Goal: Task Accomplishment & Management: Use online tool/utility

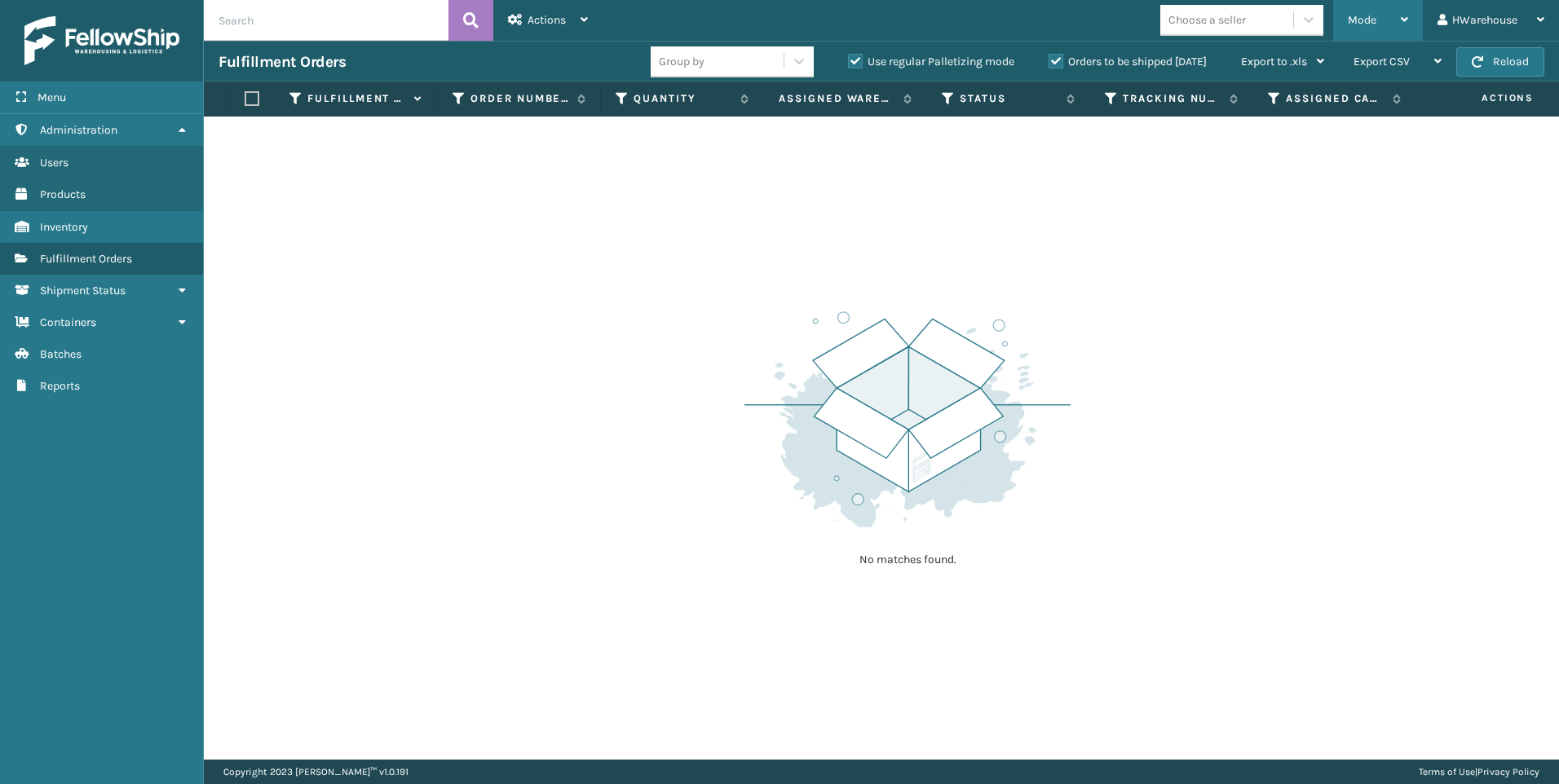
click at [1387, 17] on div "Mode" at bounding box center [1378, 20] width 60 height 41
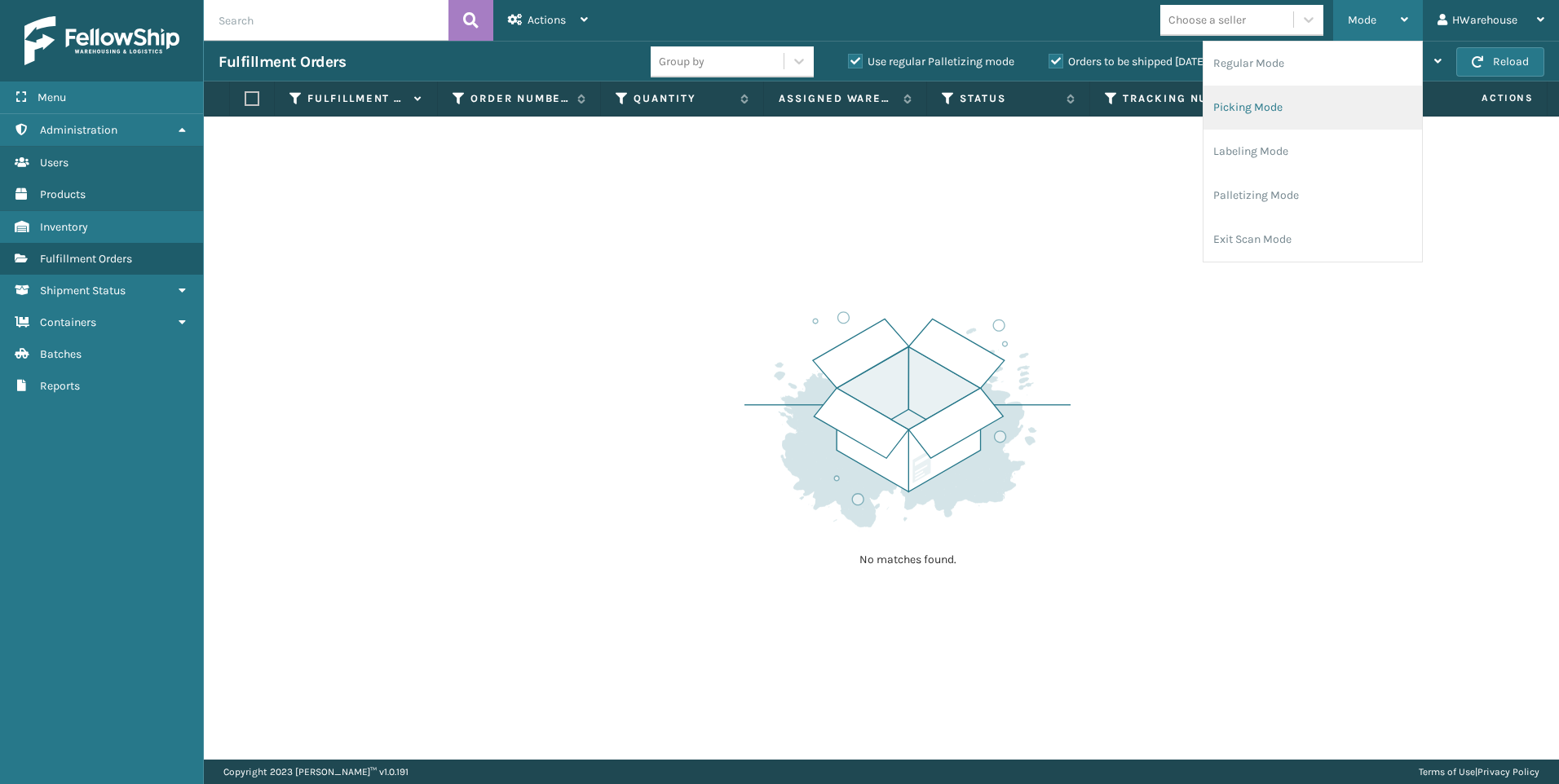
click at [1298, 103] on li "Picking Mode" at bounding box center [1313, 108] width 219 height 44
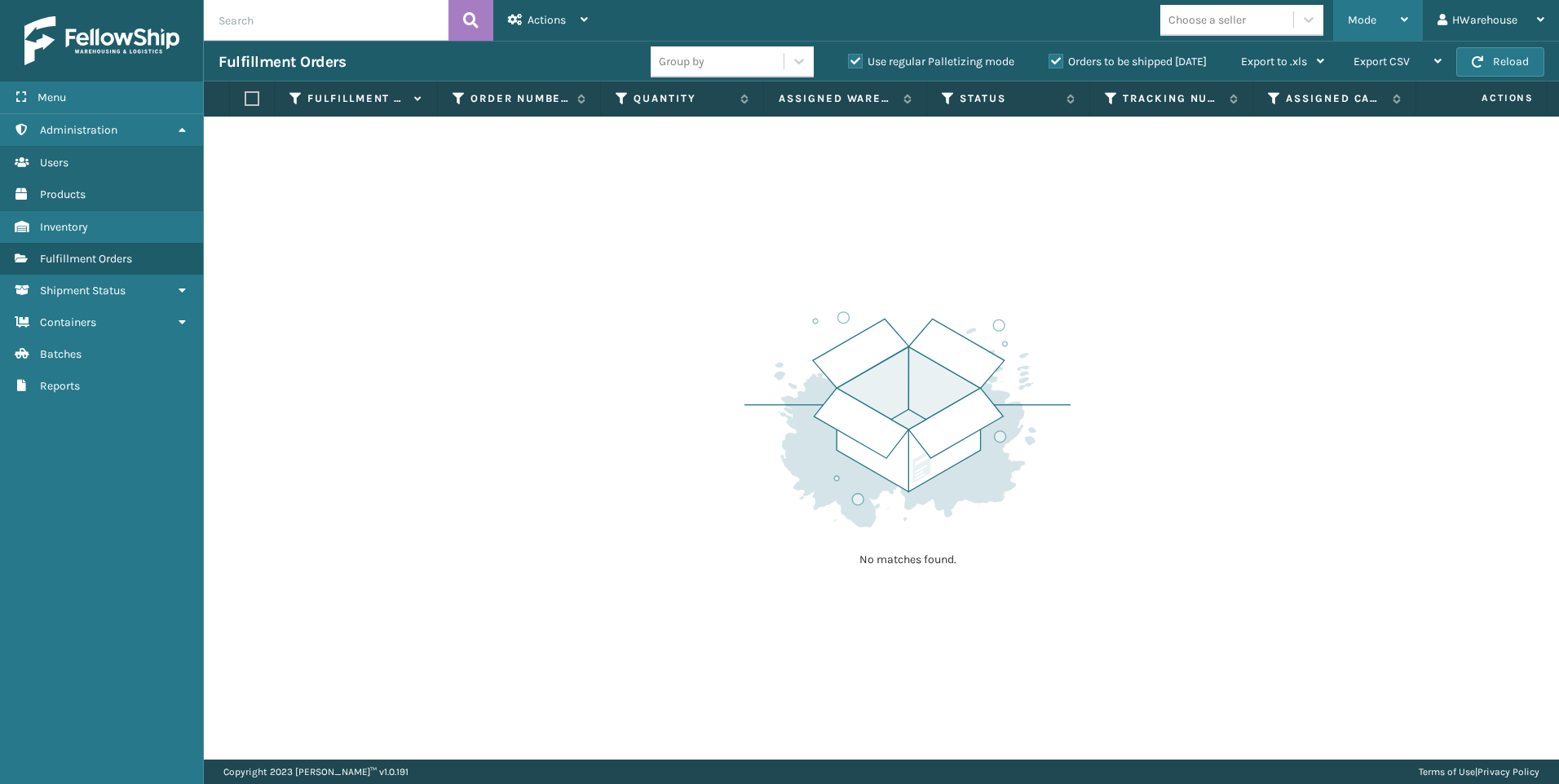
click at [1363, 19] on span "Mode" at bounding box center [1362, 20] width 28 height 14
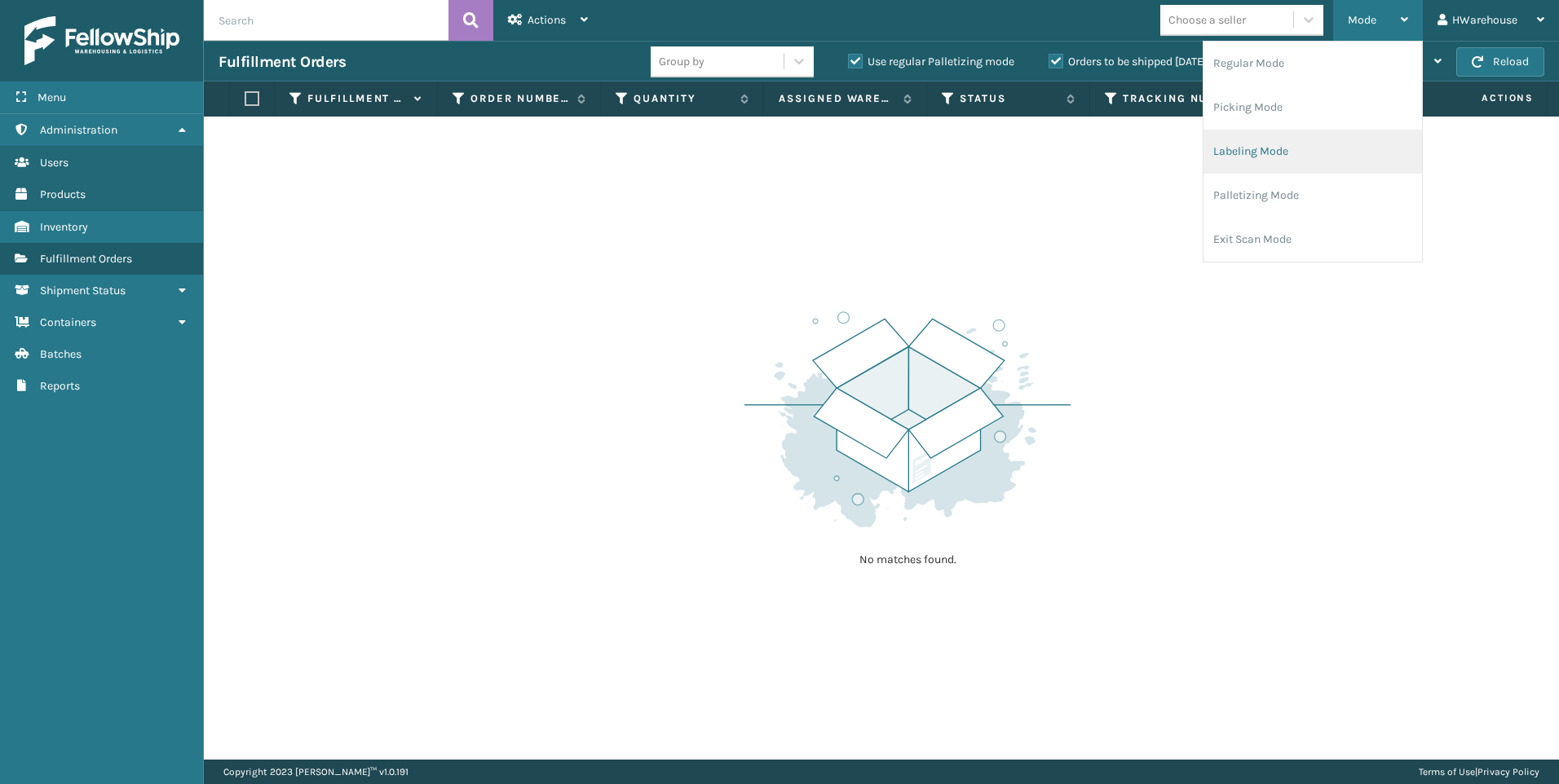
click at [1295, 152] on li "Labeling Mode" at bounding box center [1313, 152] width 219 height 44
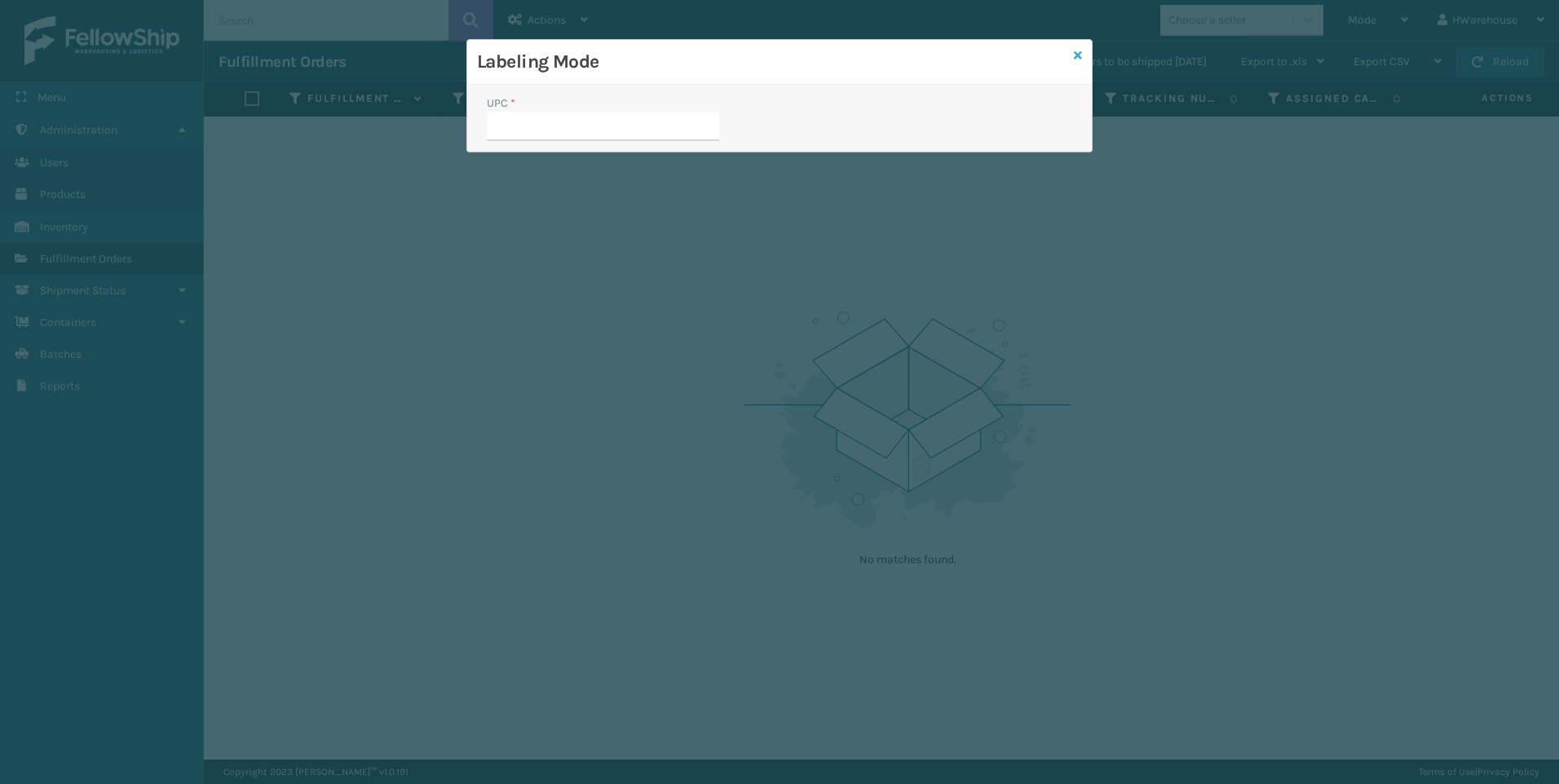
click at [1078, 49] on icon at bounding box center [1077, 55] width 8 height 11
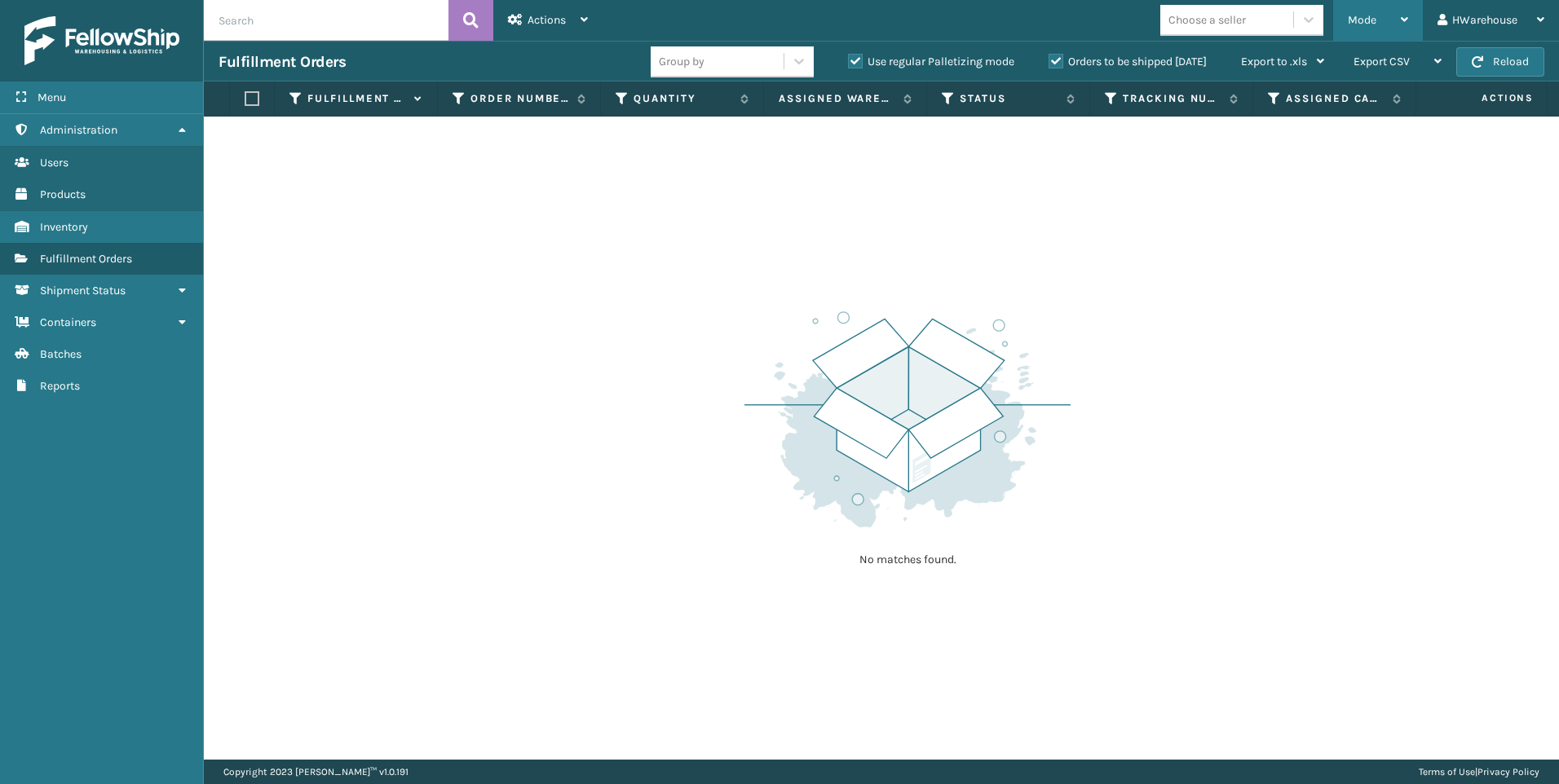
click at [1343, 20] on div "Mode Regular Mode Picking Mode Labeling Mode Palletizing Mode Exit Scan Mode" at bounding box center [1378, 20] width 90 height 41
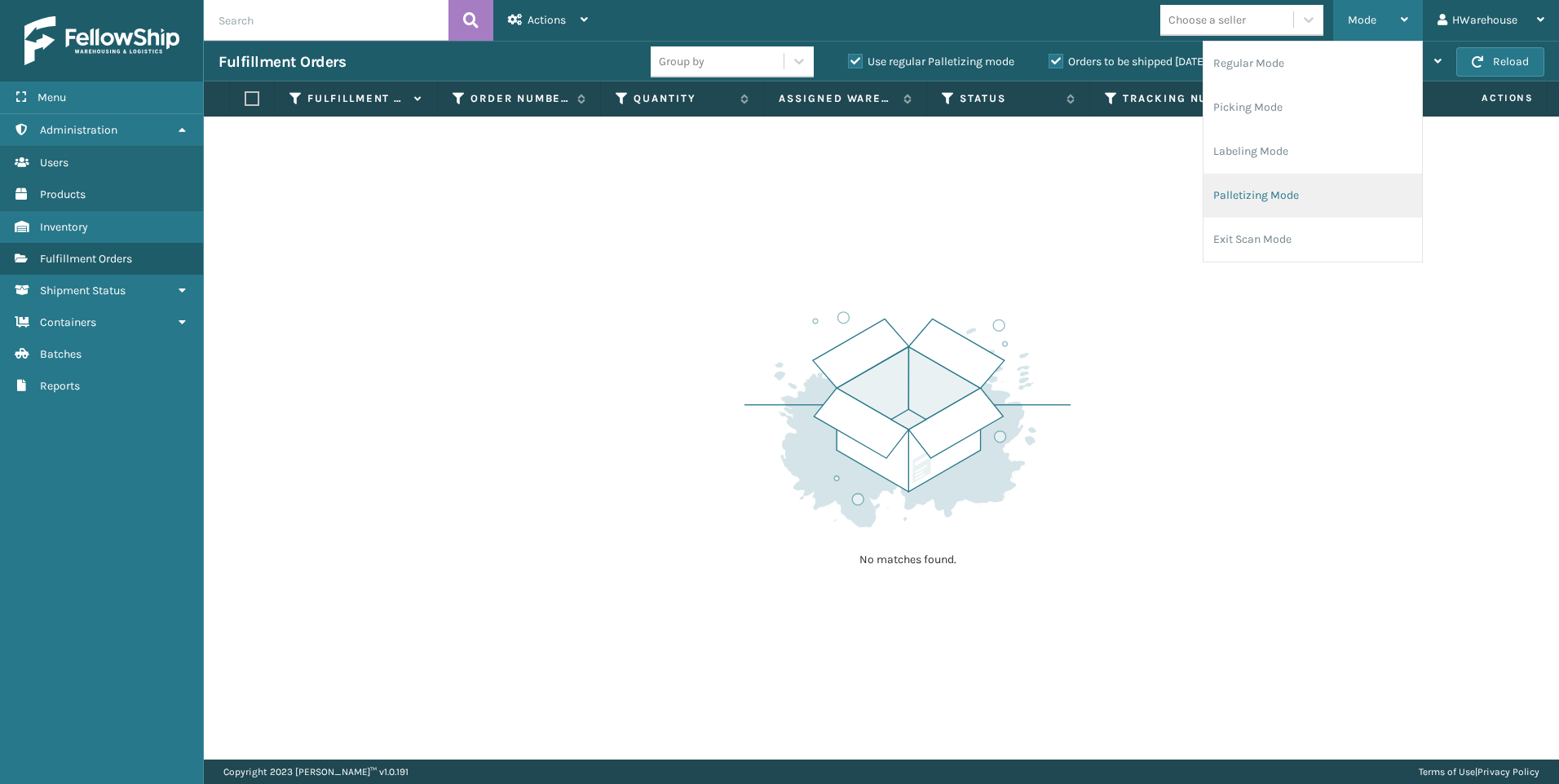
click at [1258, 191] on li "Palletizing Mode" at bounding box center [1313, 196] width 219 height 44
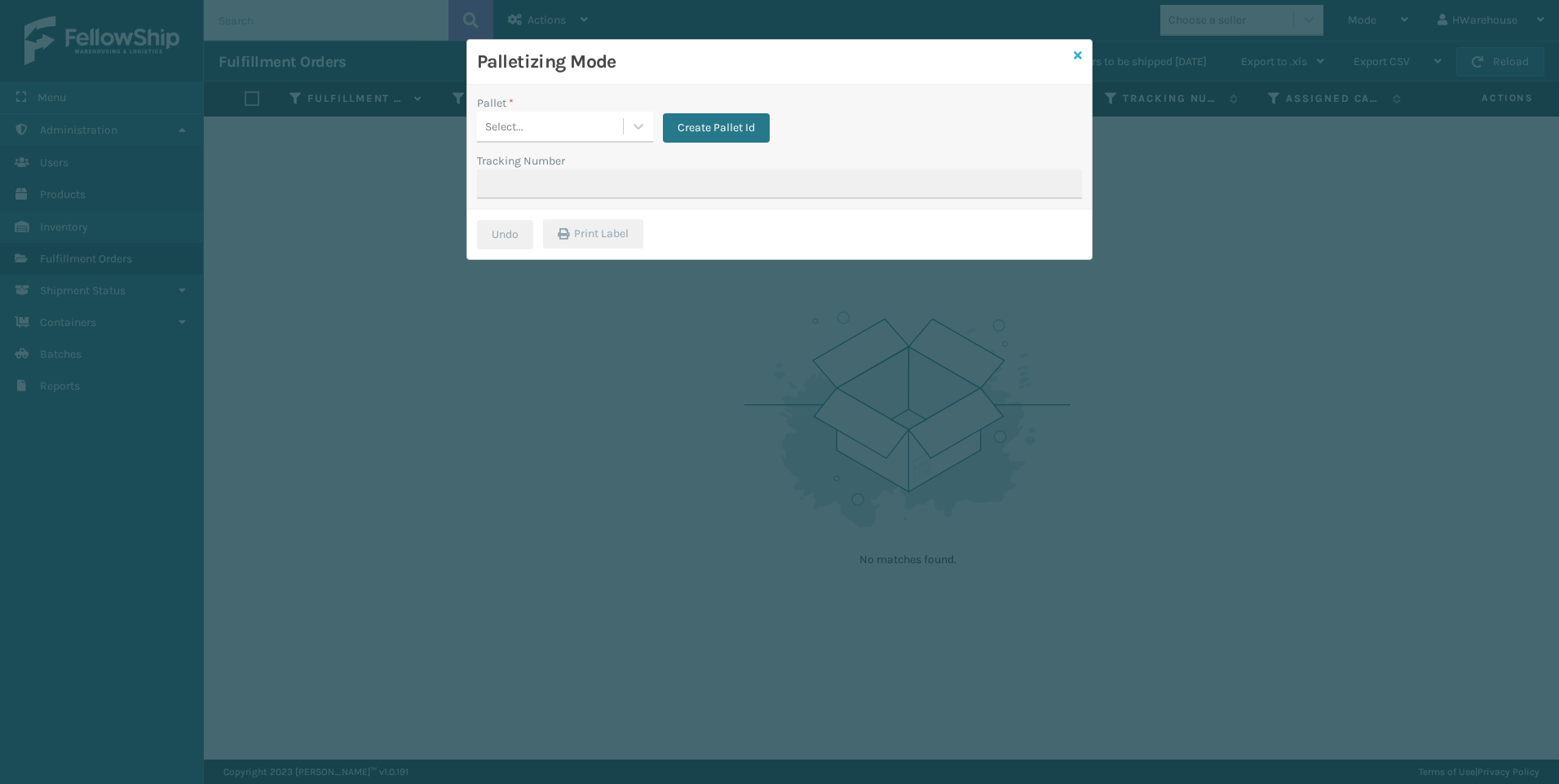
click at [1079, 56] on icon at bounding box center [1077, 55] width 8 height 11
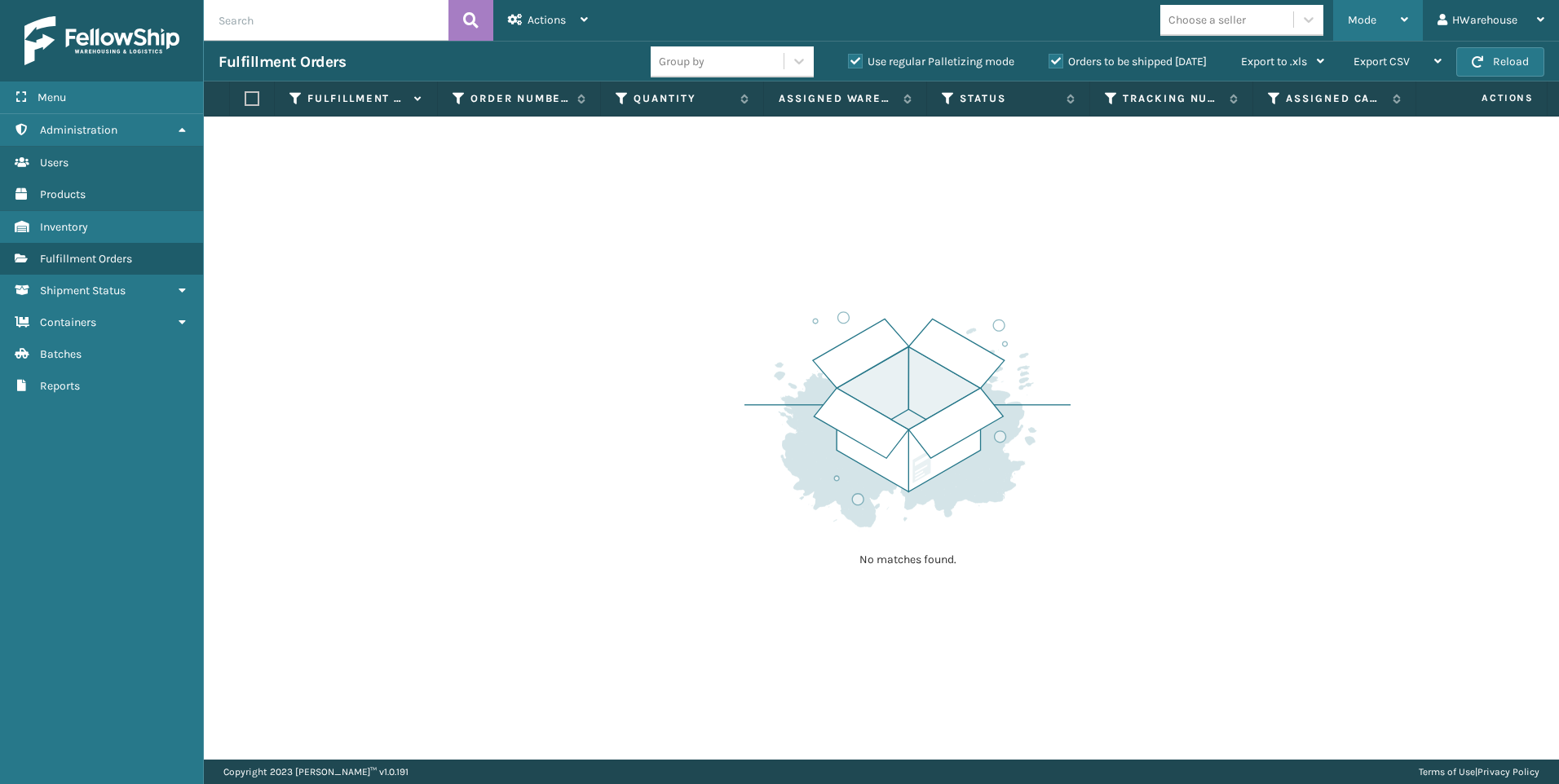
click at [1353, 27] on div "Mode" at bounding box center [1378, 20] width 60 height 41
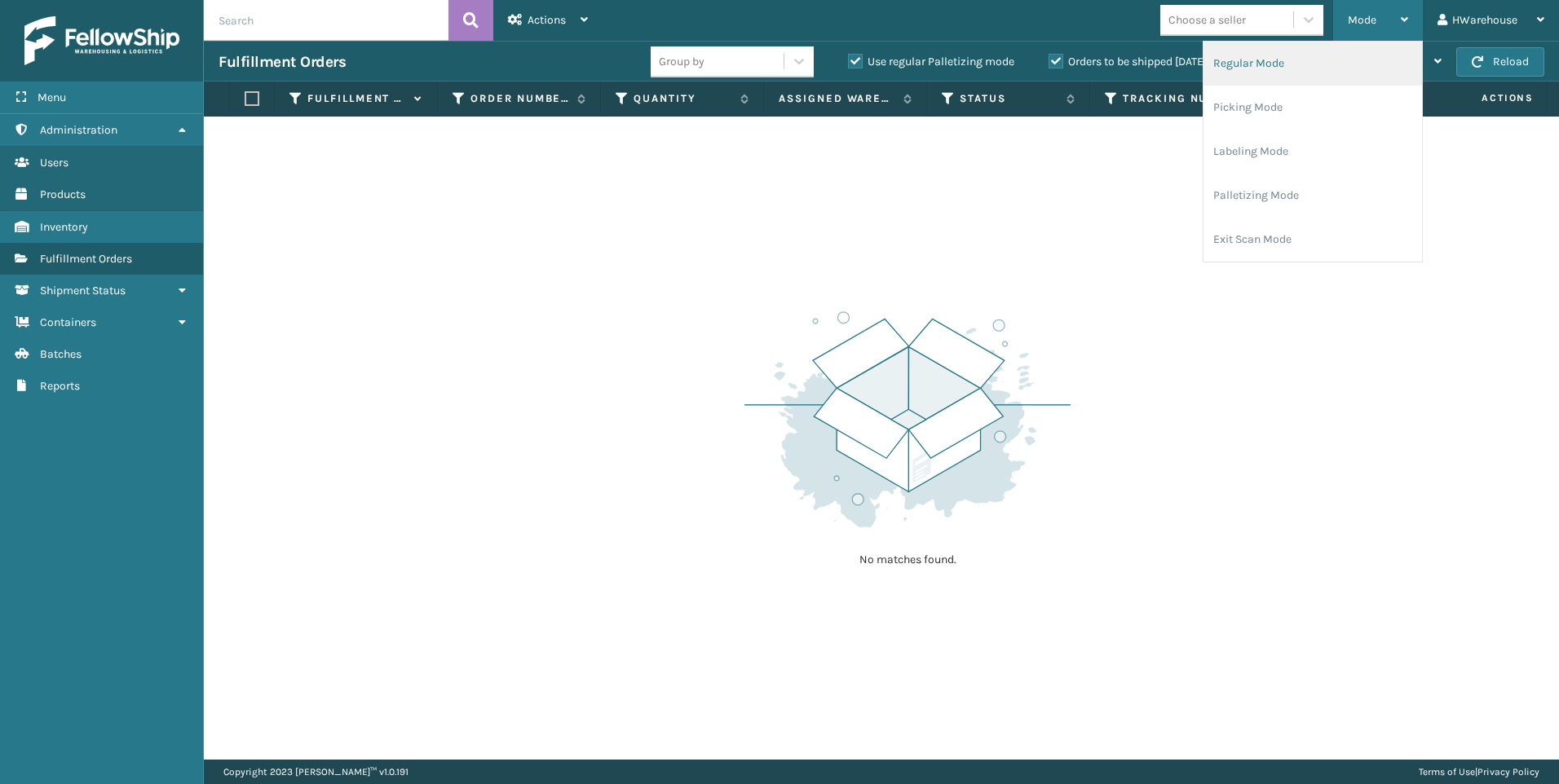
click at [1263, 70] on li "Regular Mode" at bounding box center [1313, 63] width 219 height 44
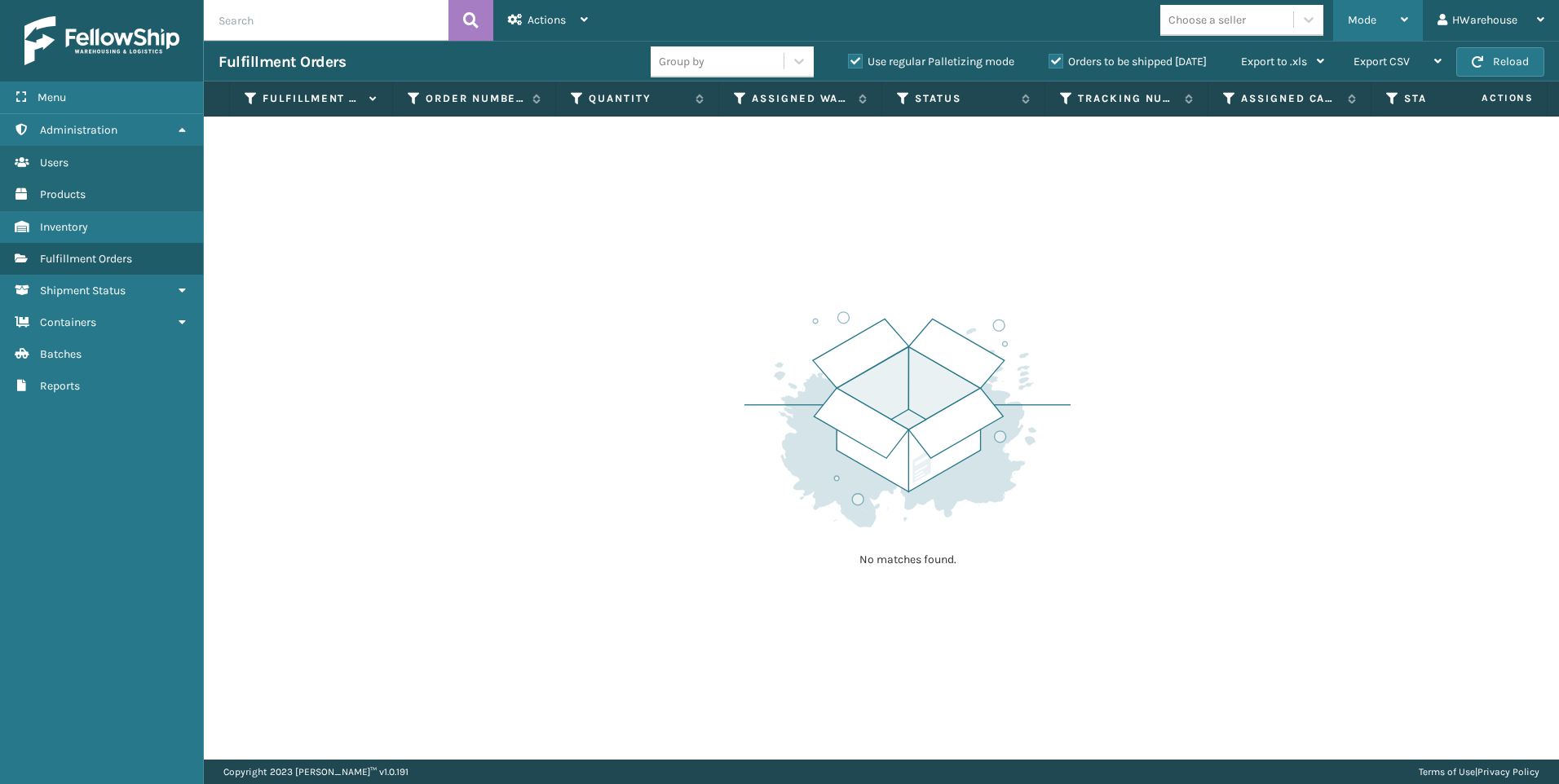
click at [1356, 20] on span "Mode" at bounding box center [1362, 20] width 28 height 14
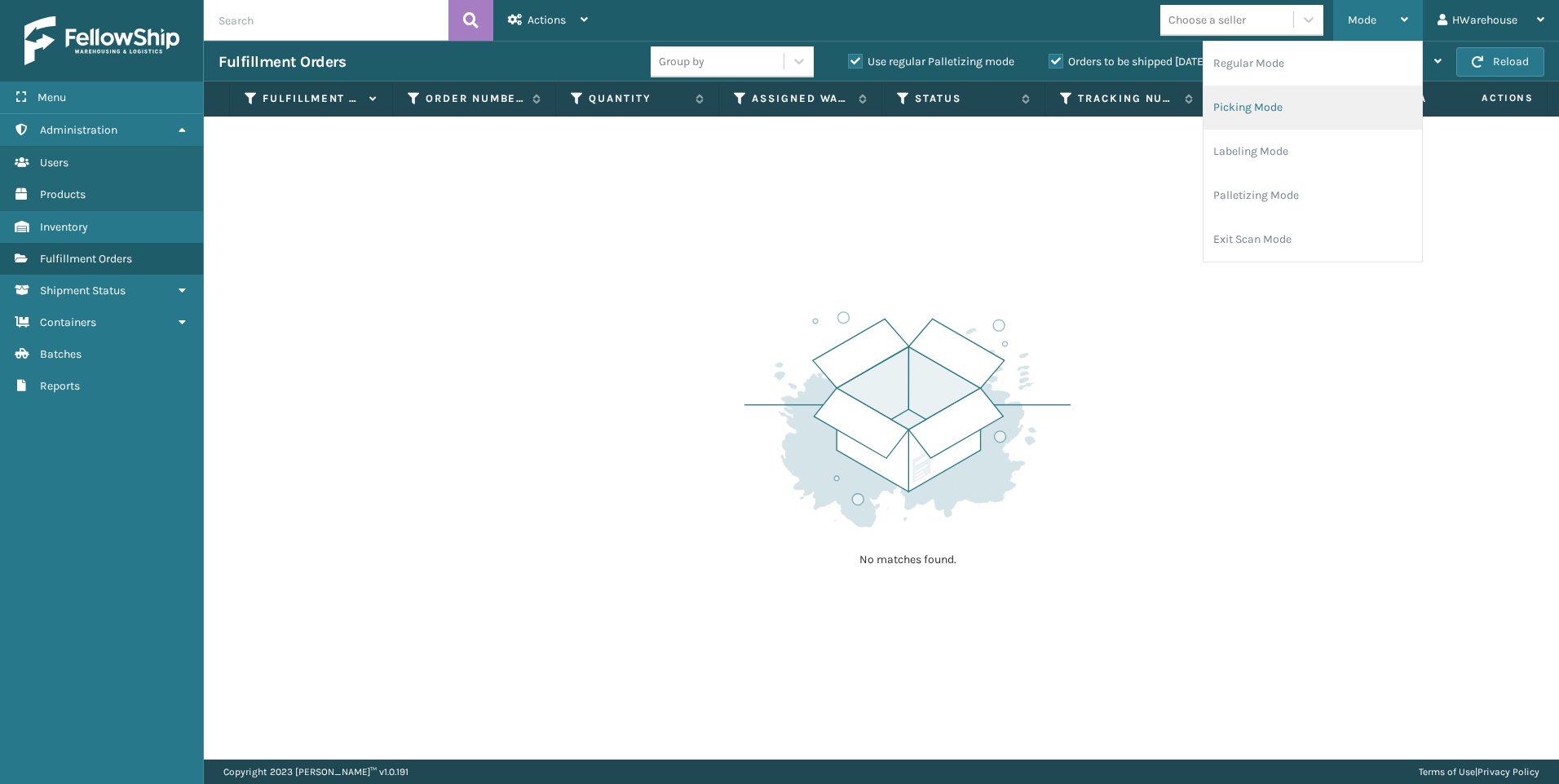
click at [1259, 107] on li "Picking Mode" at bounding box center [1313, 108] width 219 height 44
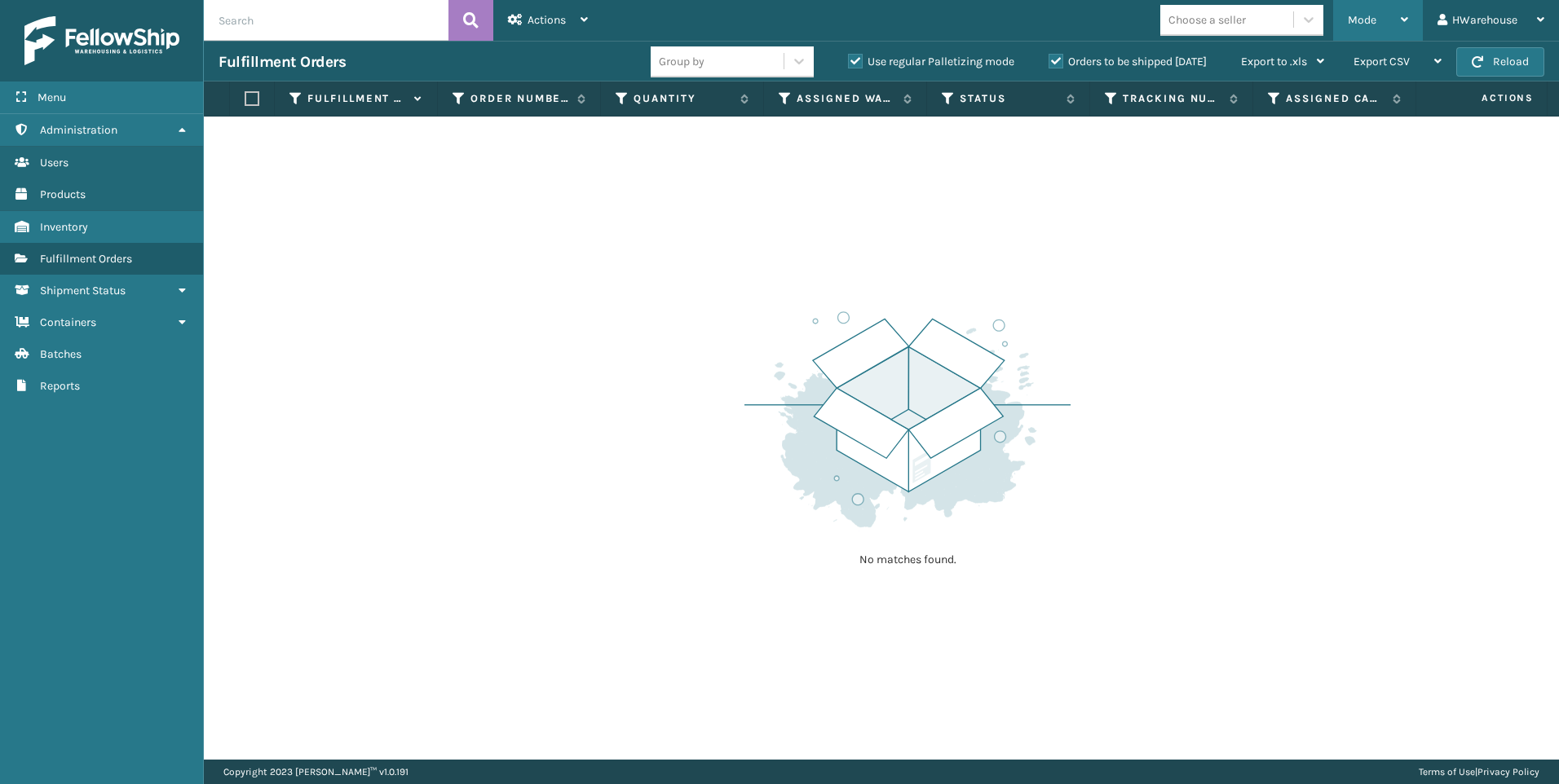
click at [1375, 28] on div "Mode" at bounding box center [1378, 20] width 60 height 41
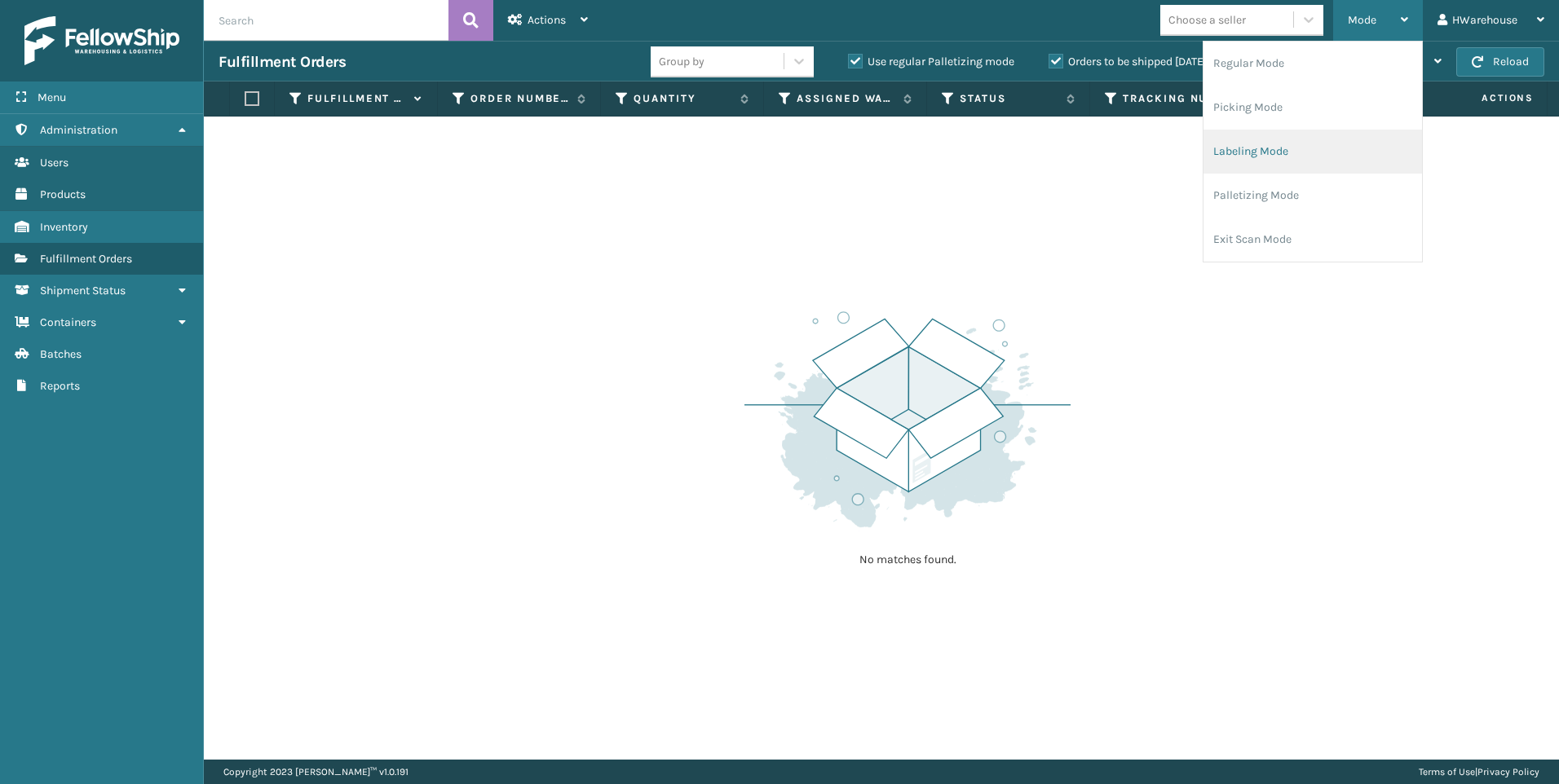
click at [1276, 148] on li "Labeling Mode" at bounding box center [1313, 152] width 219 height 44
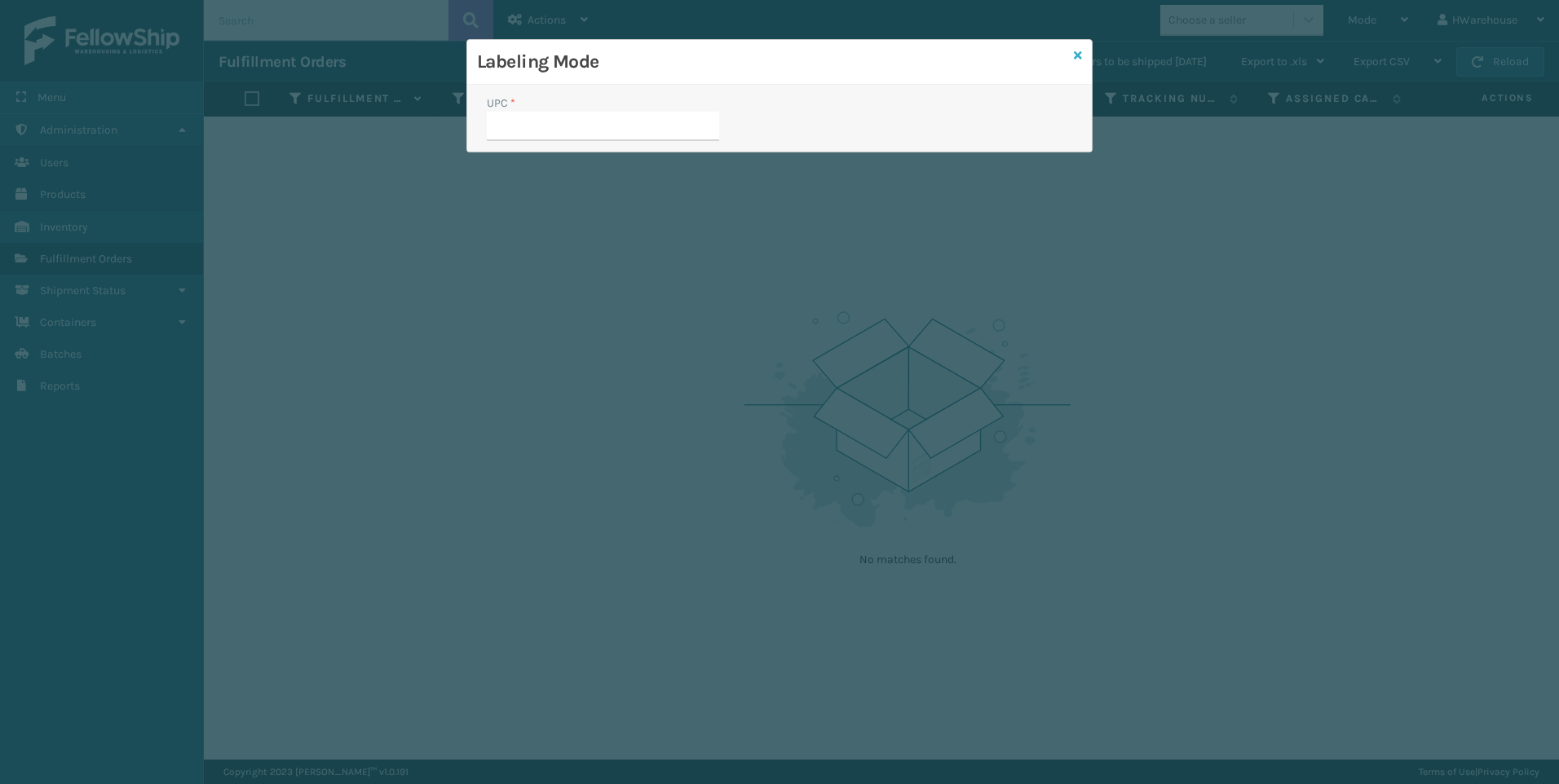
click at [1078, 59] on icon at bounding box center [1077, 55] width 8 height 11
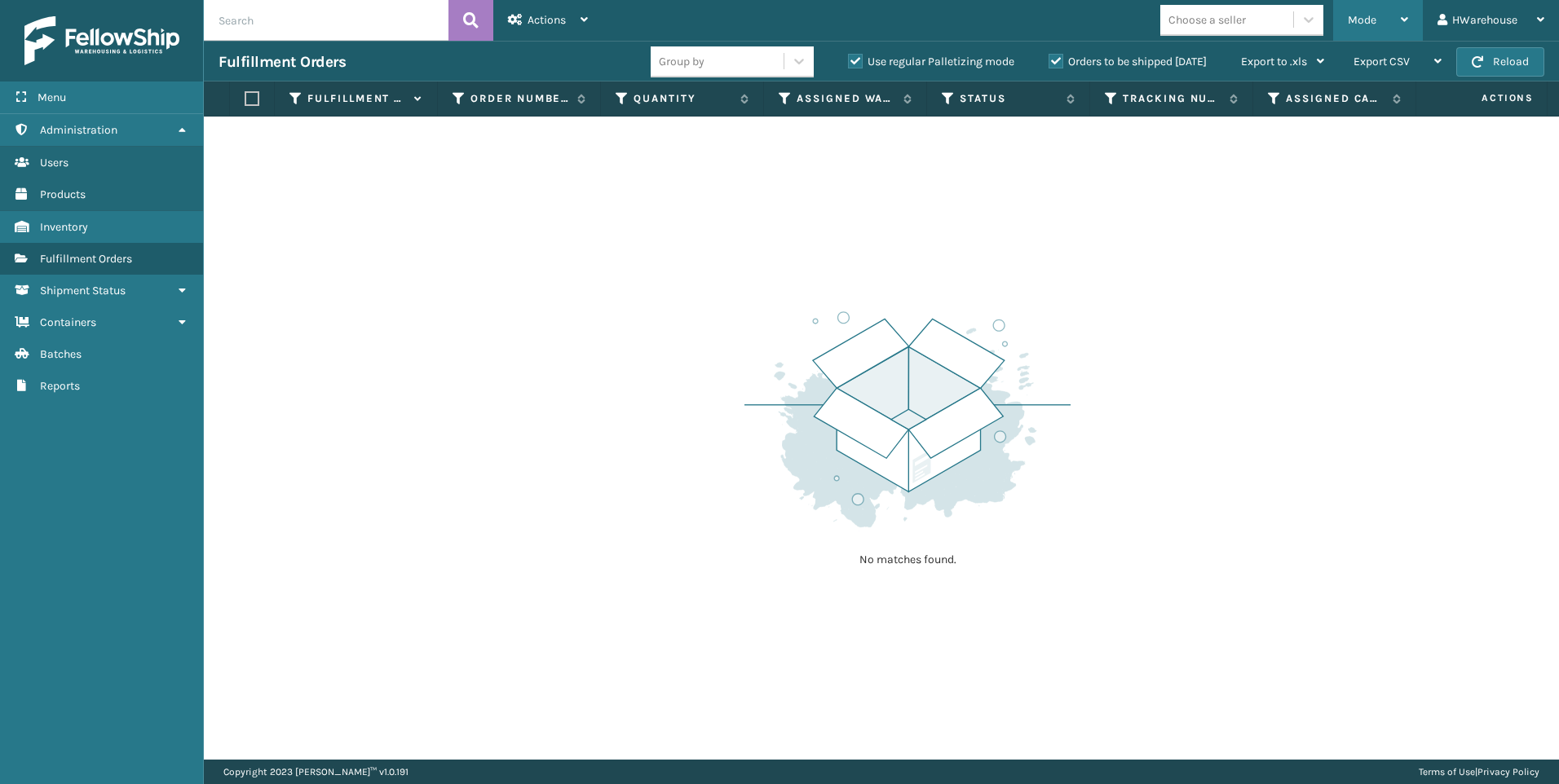
click at [1381, 27] on div "Mode" at bounding box center [1378, 20] width 60 height 41
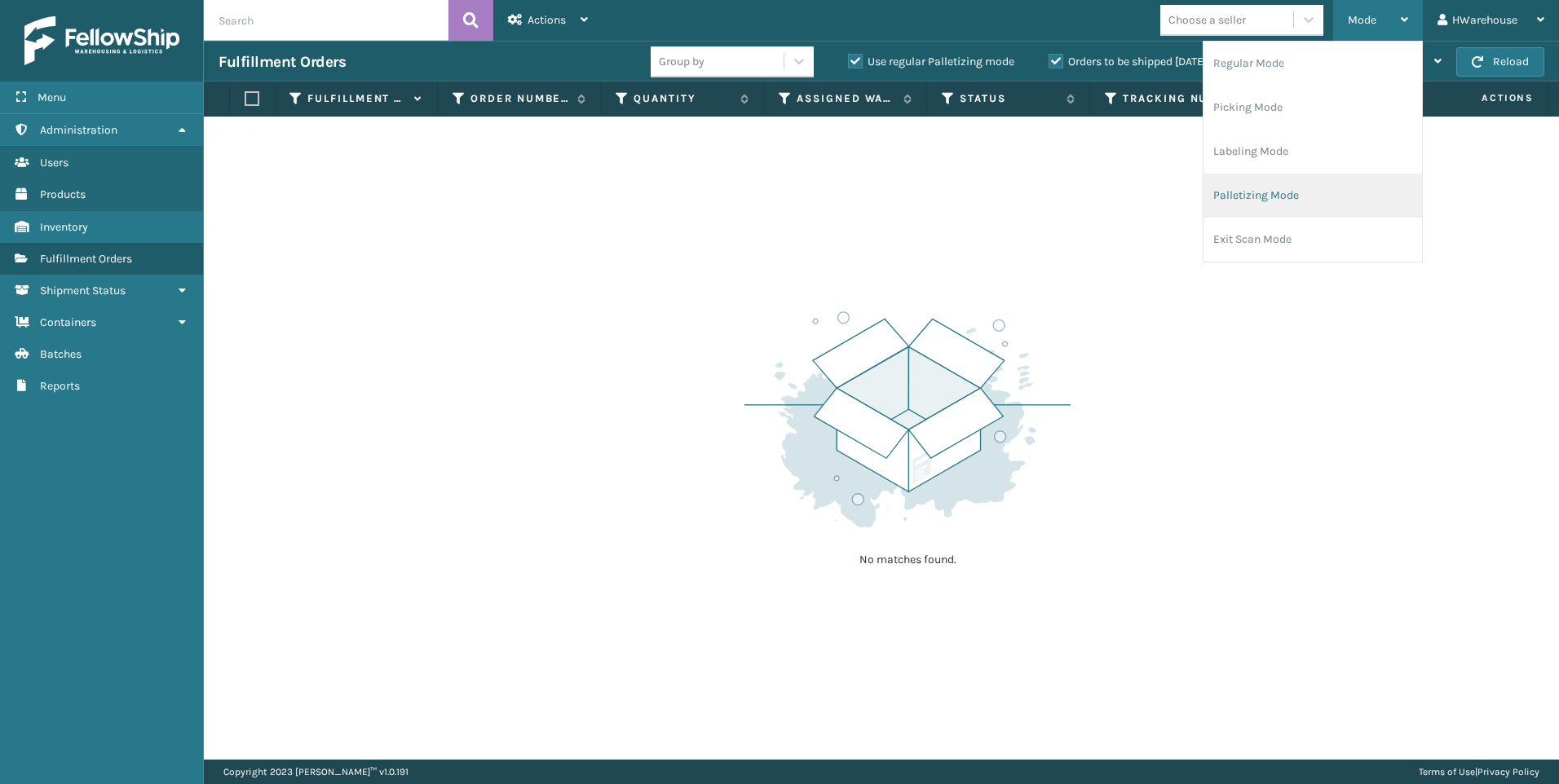
click at [1256, 184] on li "Palletizing Mode" at bounding box center [1313, 196] width 219 height 44
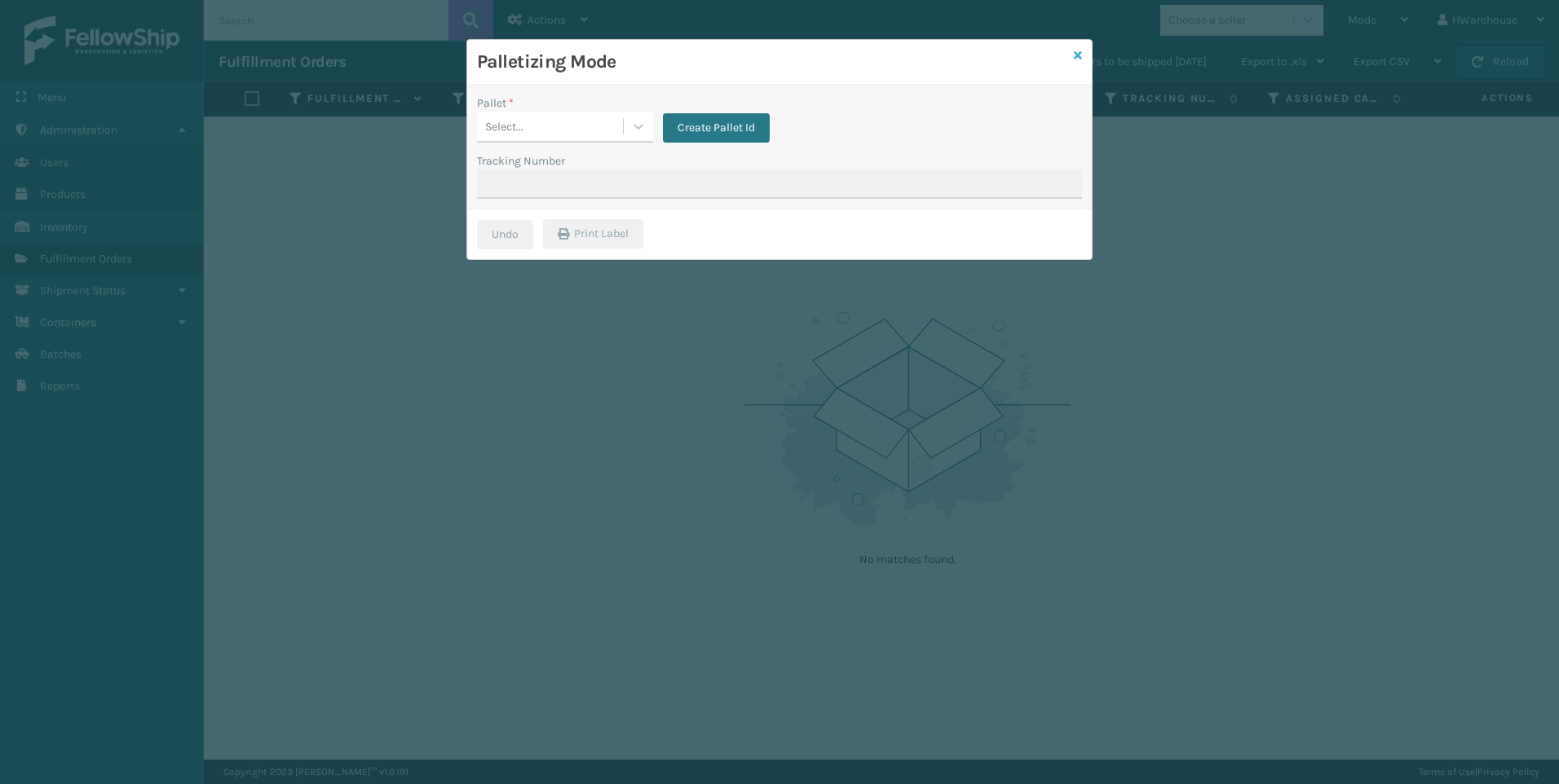
click at [1080, 59] on icon at bounding box center [1077, 55] width 8 height 11
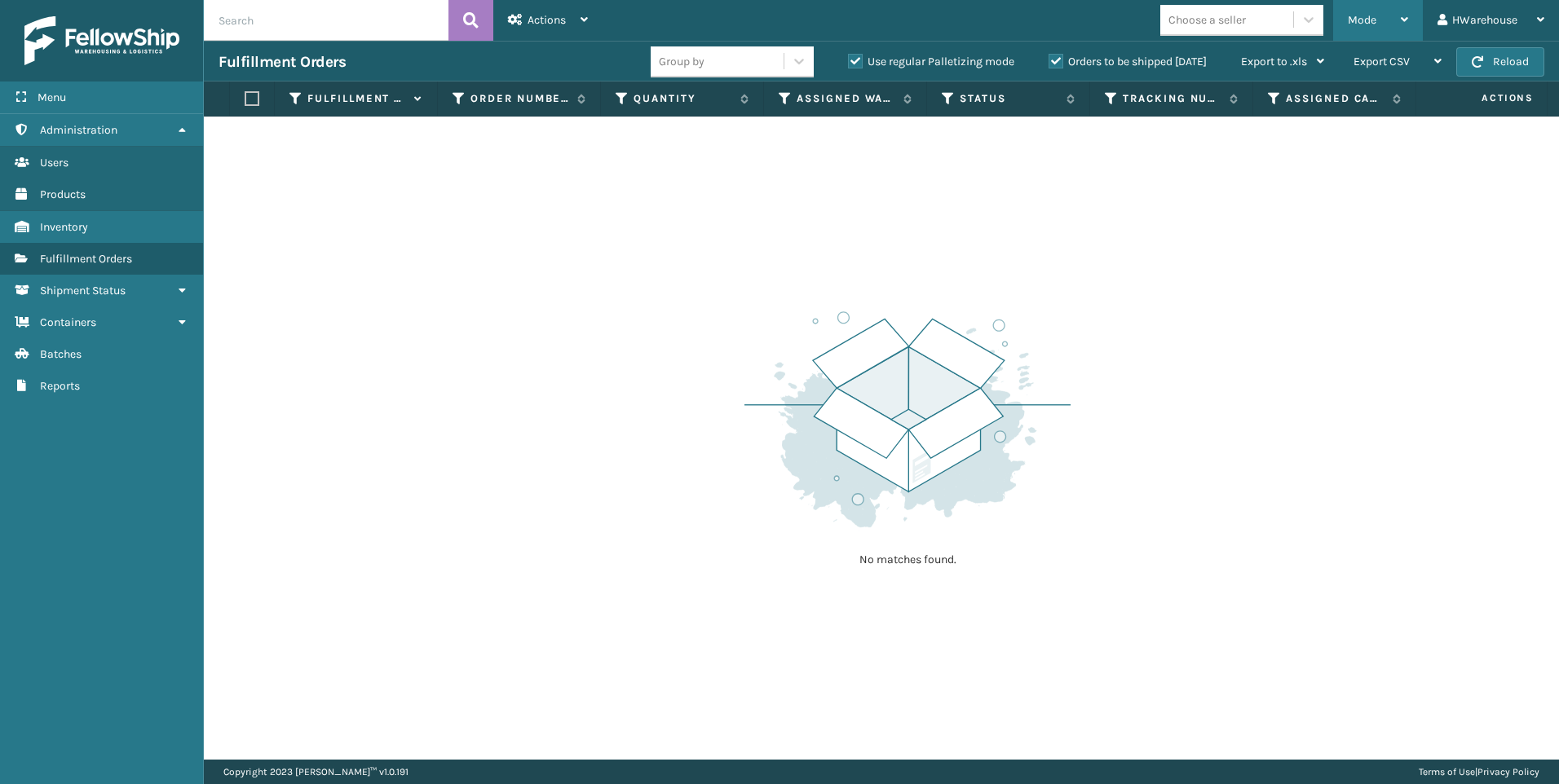
click at [1370, 13] on span "Mode" at bounding box center [1362, 20] width 28 height 14
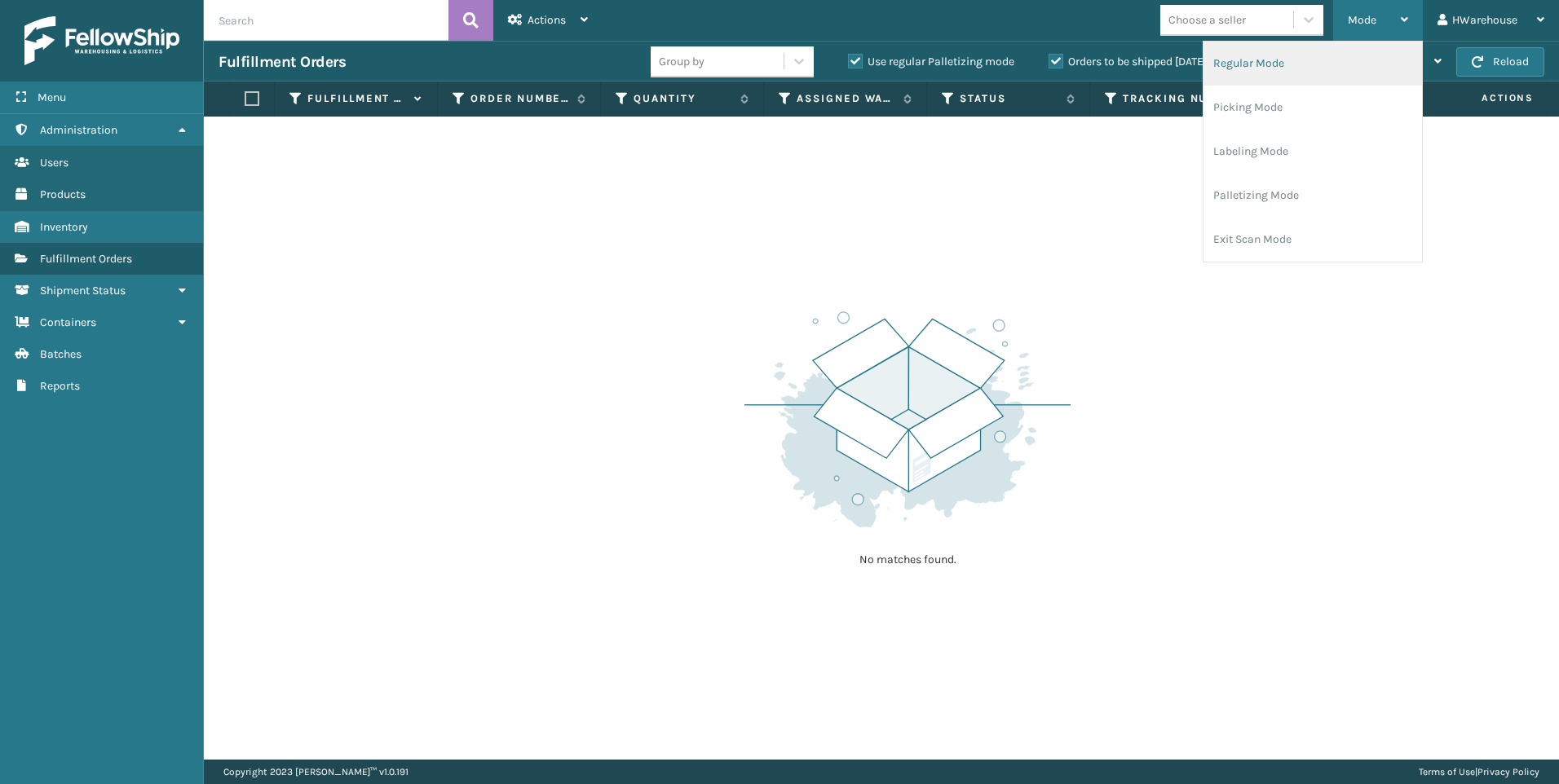
click at [1251, 63] on li "Regular Mode" at bounding box center [1313, 63] width 219 height 44
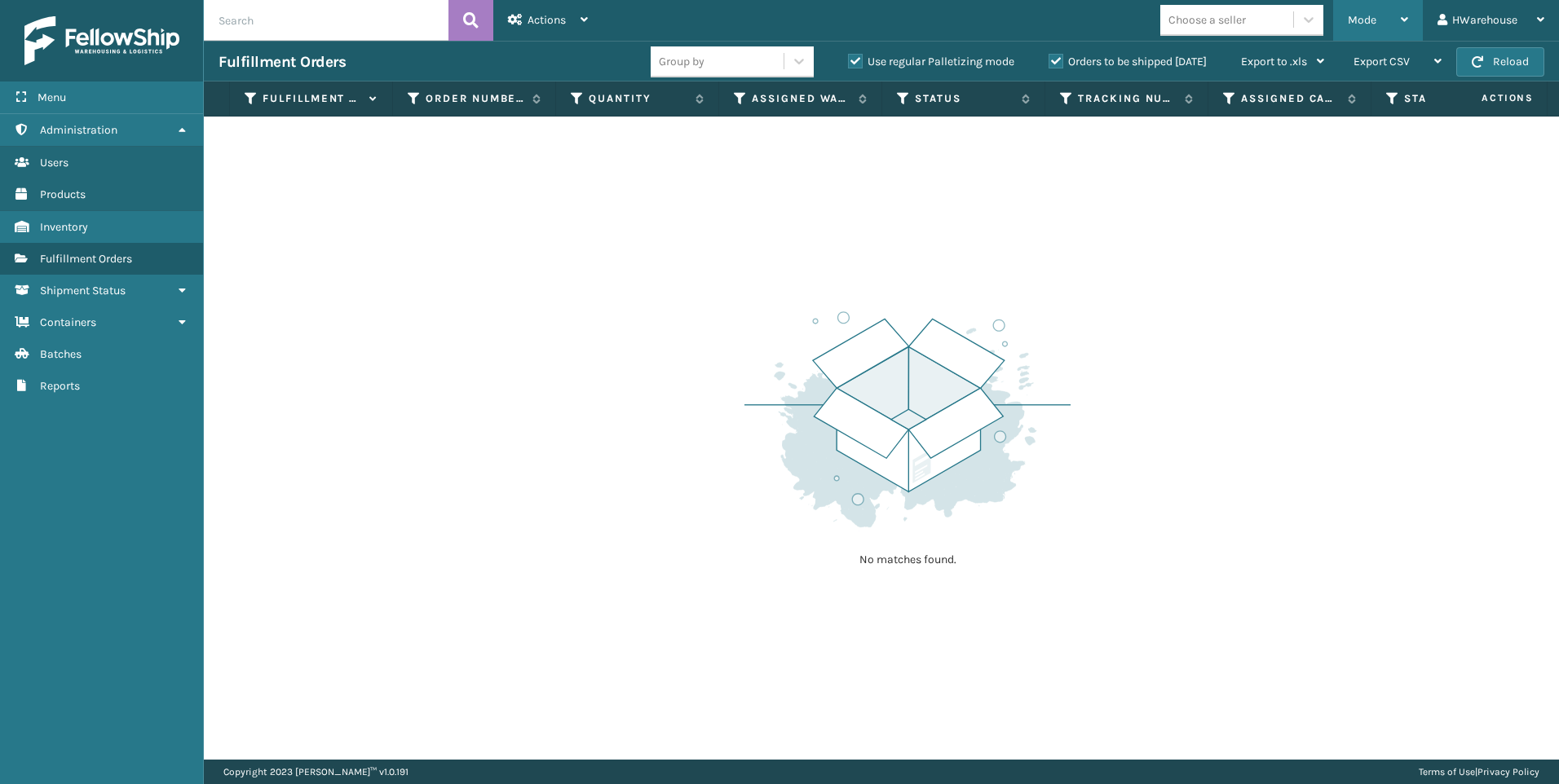
click at [1346, 34] on div "Mode Regular Mode Picking Mode Labeling Mode Palletizing Mode Exit Scan Mode" at bounding box center [1378, 20] width 90 height 41
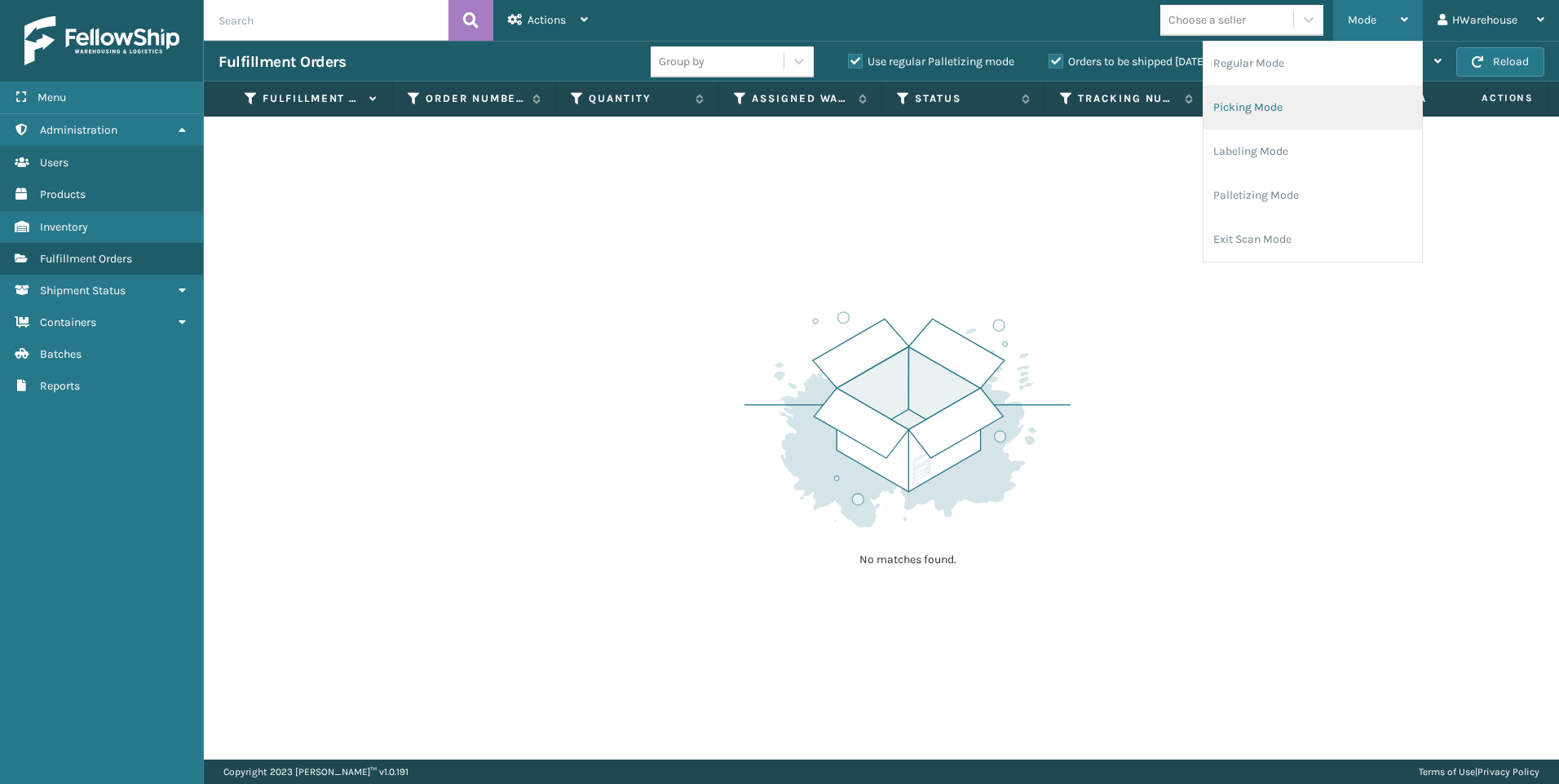
click at [1285, 116] on li "Picking Mode" at bounding box center [1313, 108] width 219 height 44
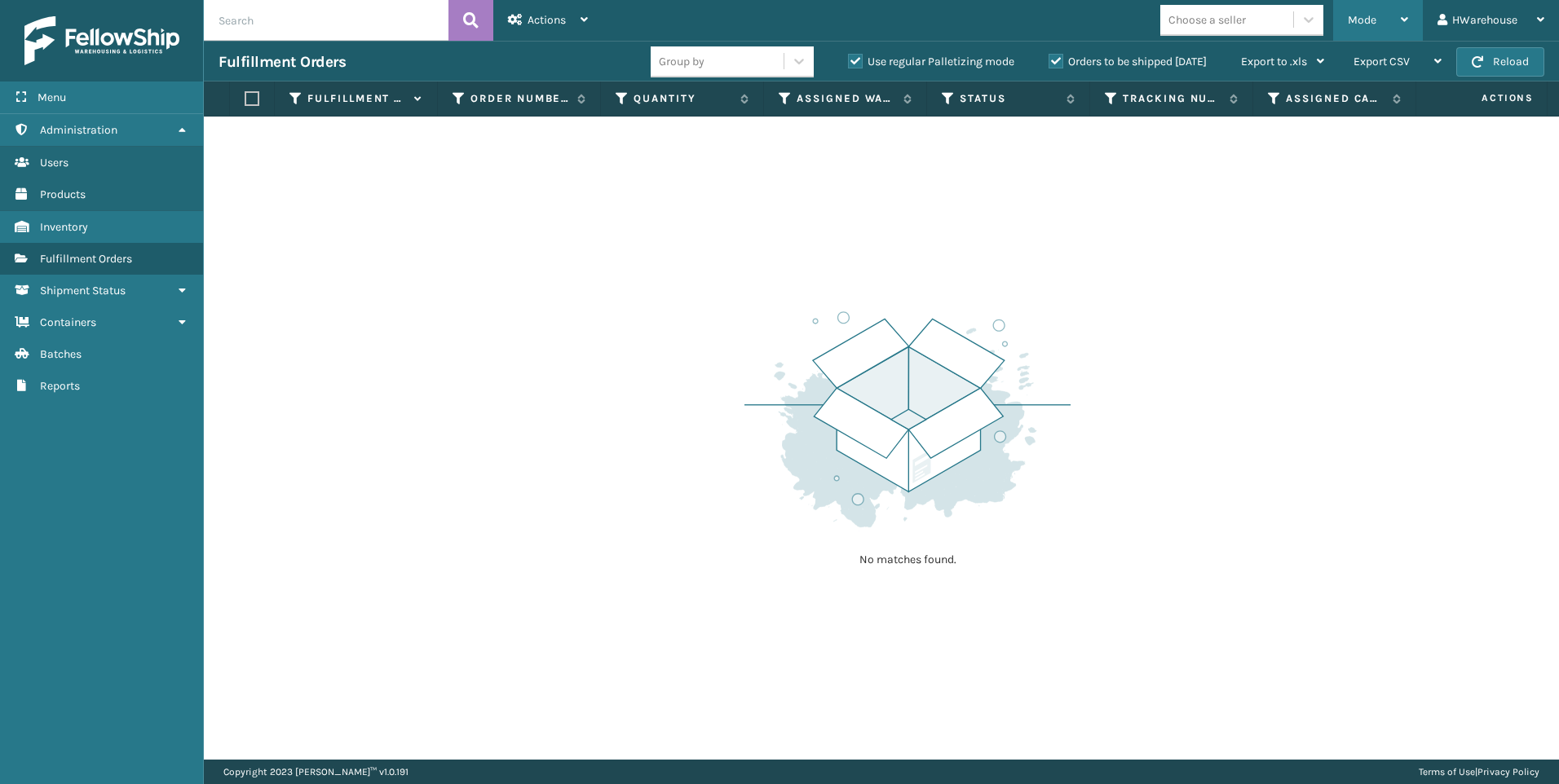
click at [1371, 18] on span "Mode" at bounding box center [1362, 20] width 28 height 14
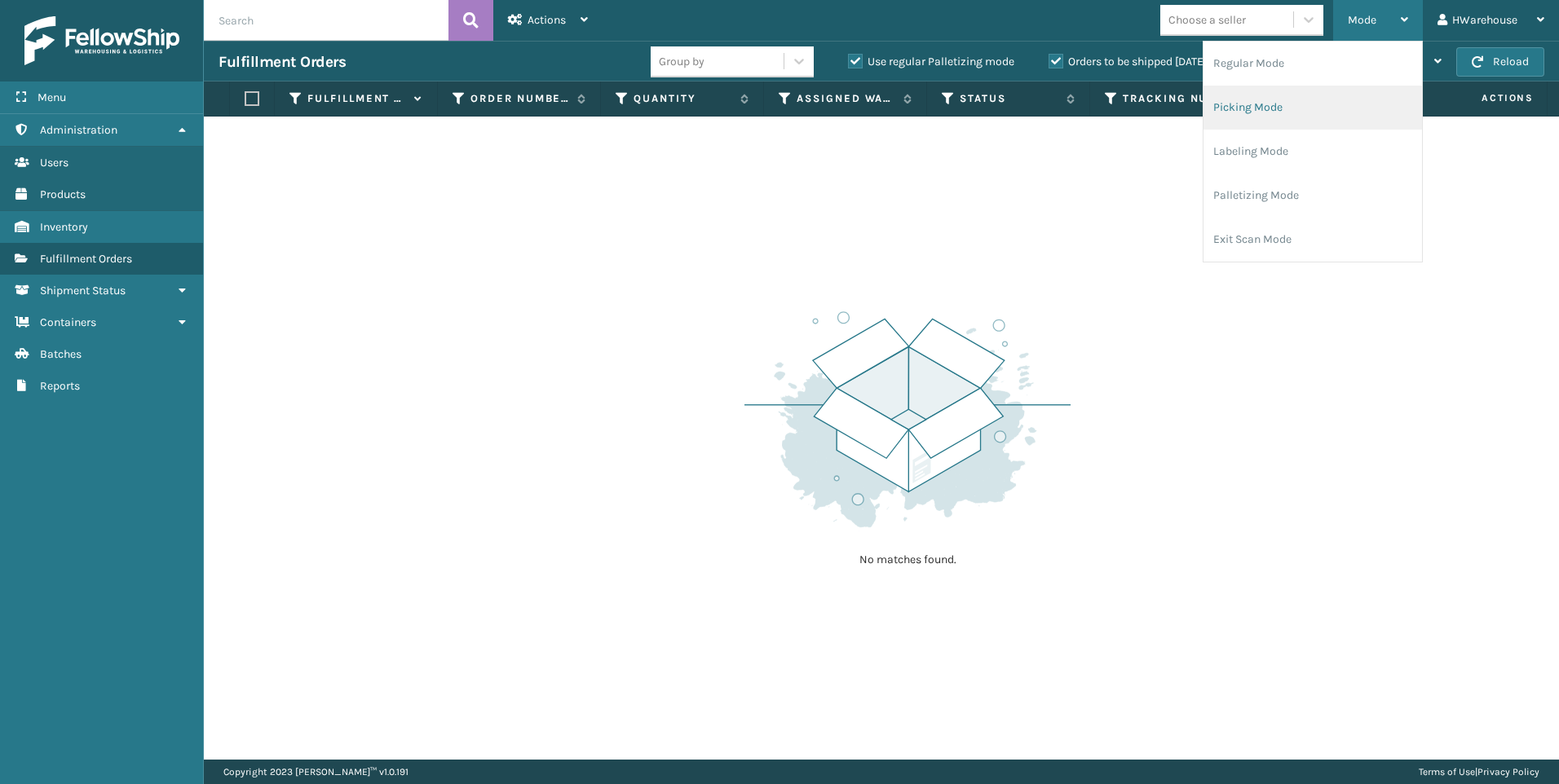
click at [1285, 113] on li "Picking Mode" at bounding box center [1313, 108] width 219 height 44
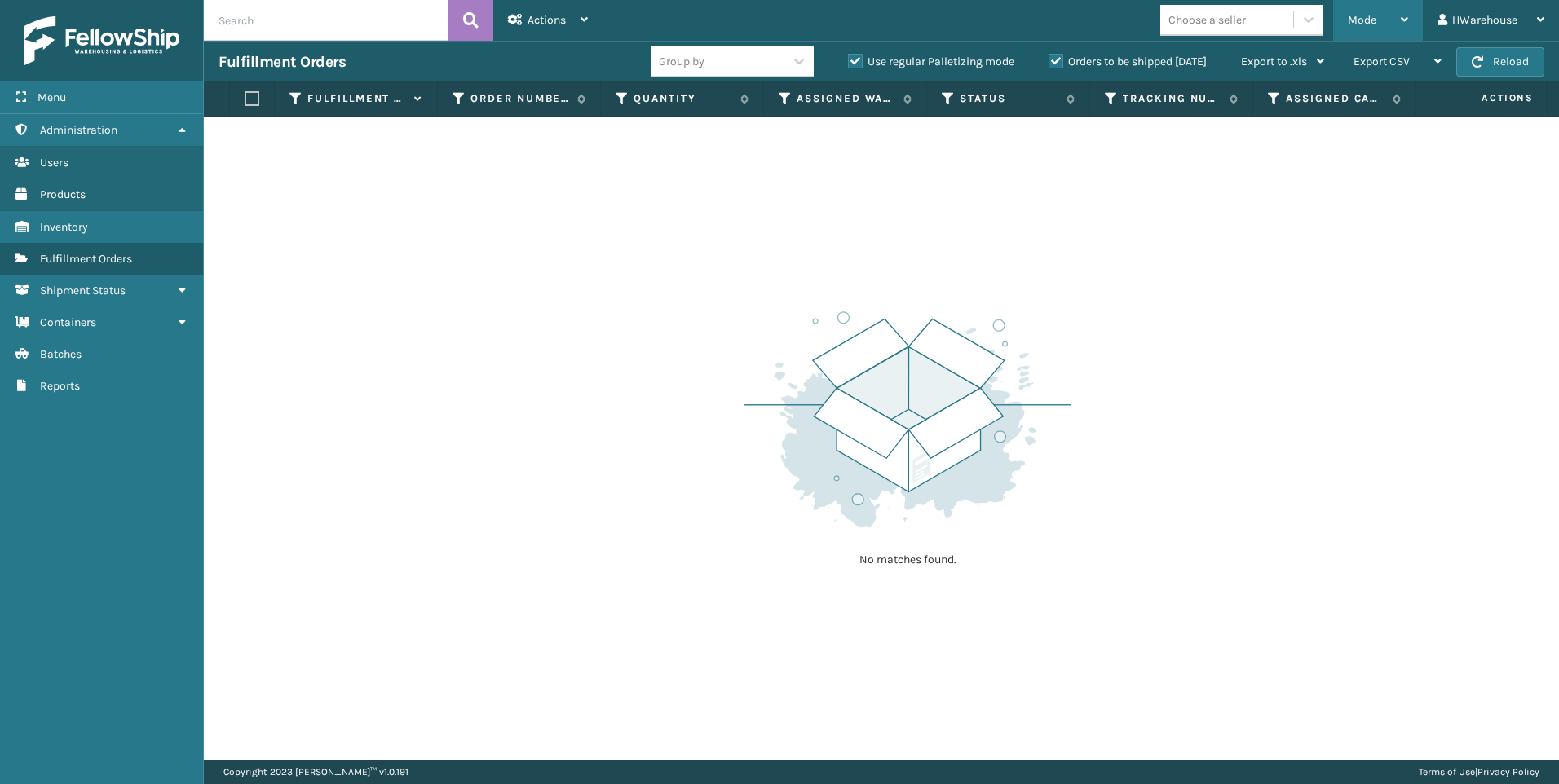
click at [1353, 27] on div "Mode" at bounding box center [1378, 20] width 60 height 41
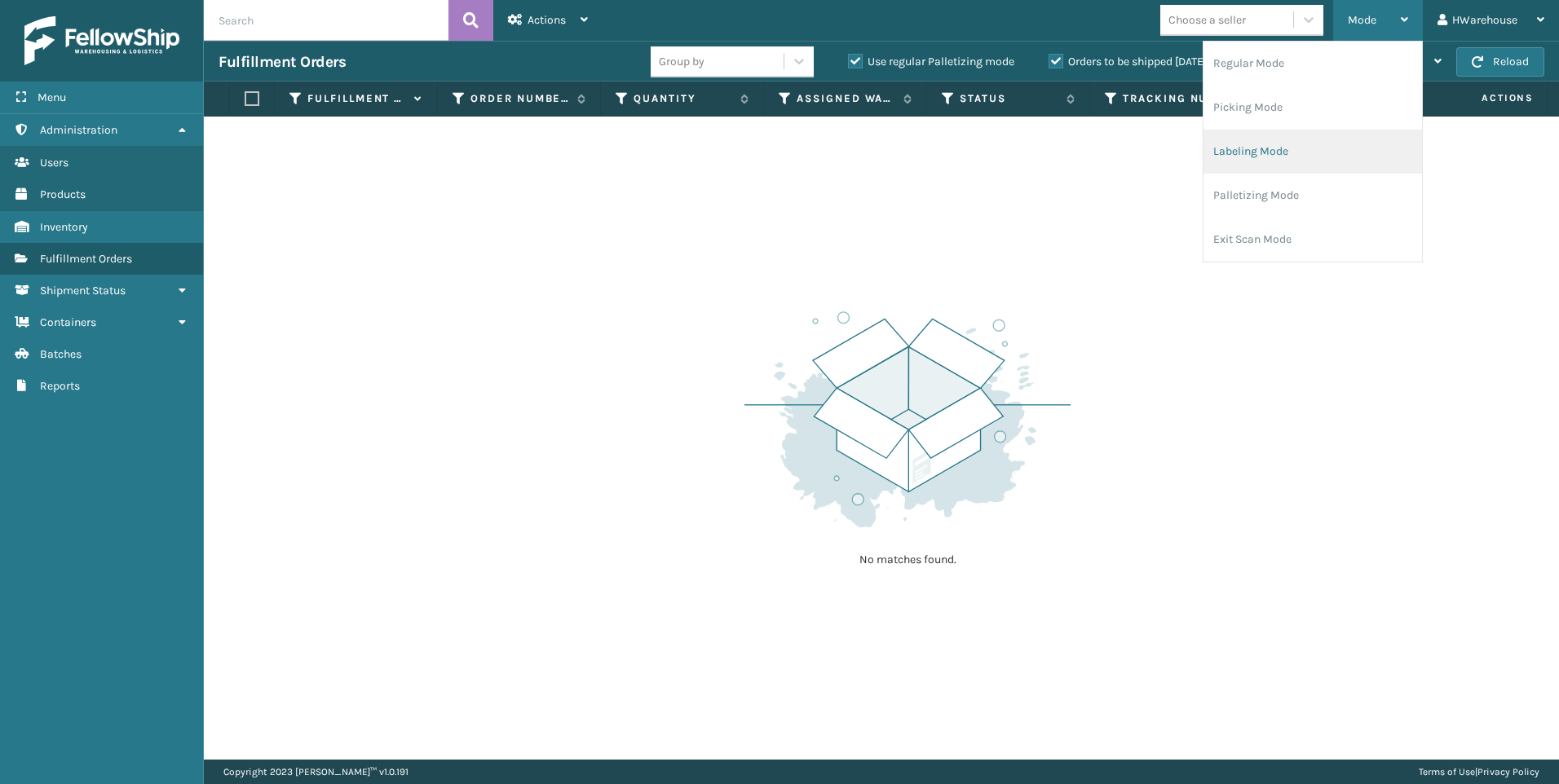
click at [1294, 152] on li "Labeling Mode" at bounding box center [1313, 152] width 219 height 44
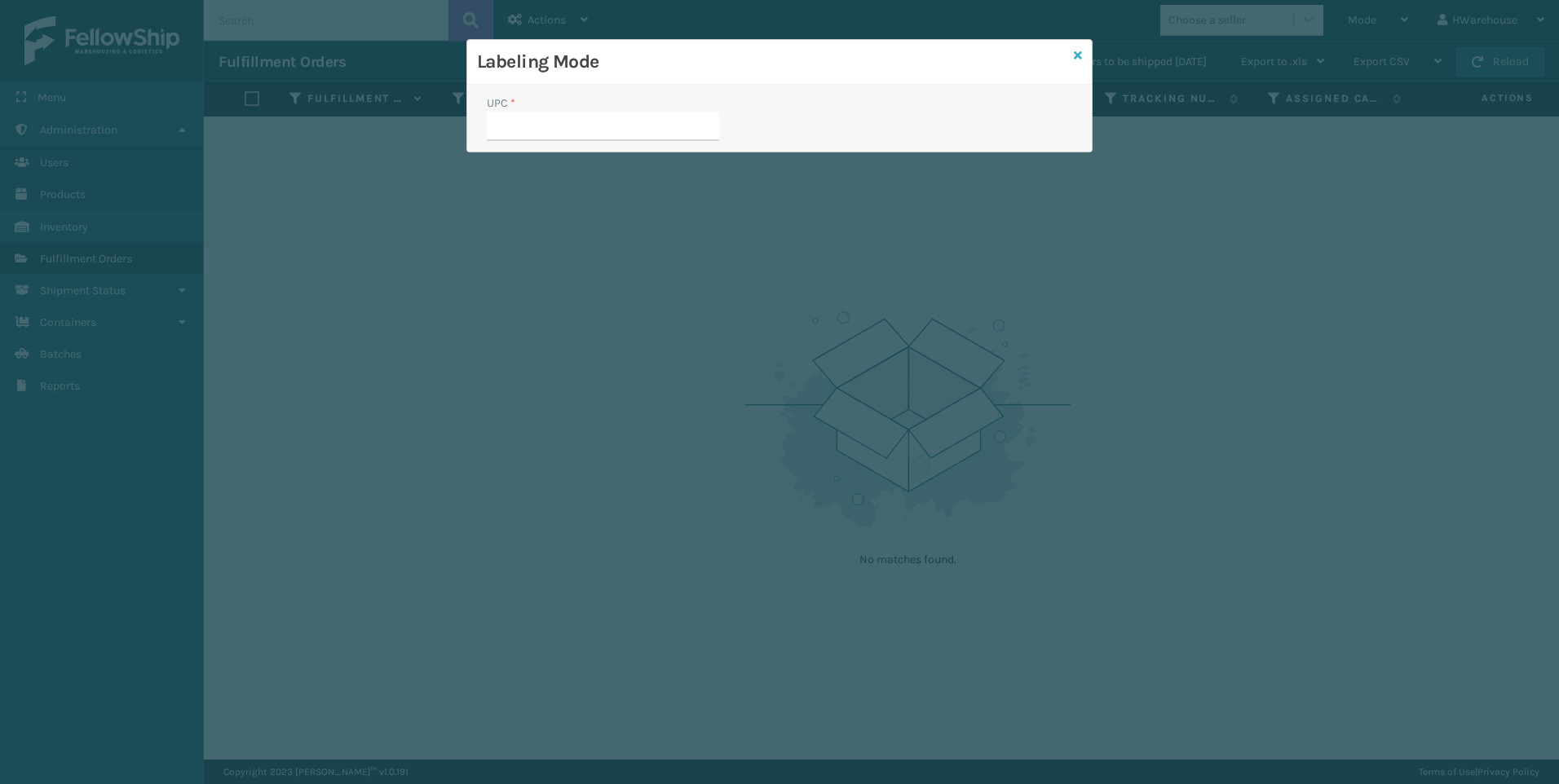
click at [1079, 56] on icon at bounding box center [1077, 55] width 8 height 11
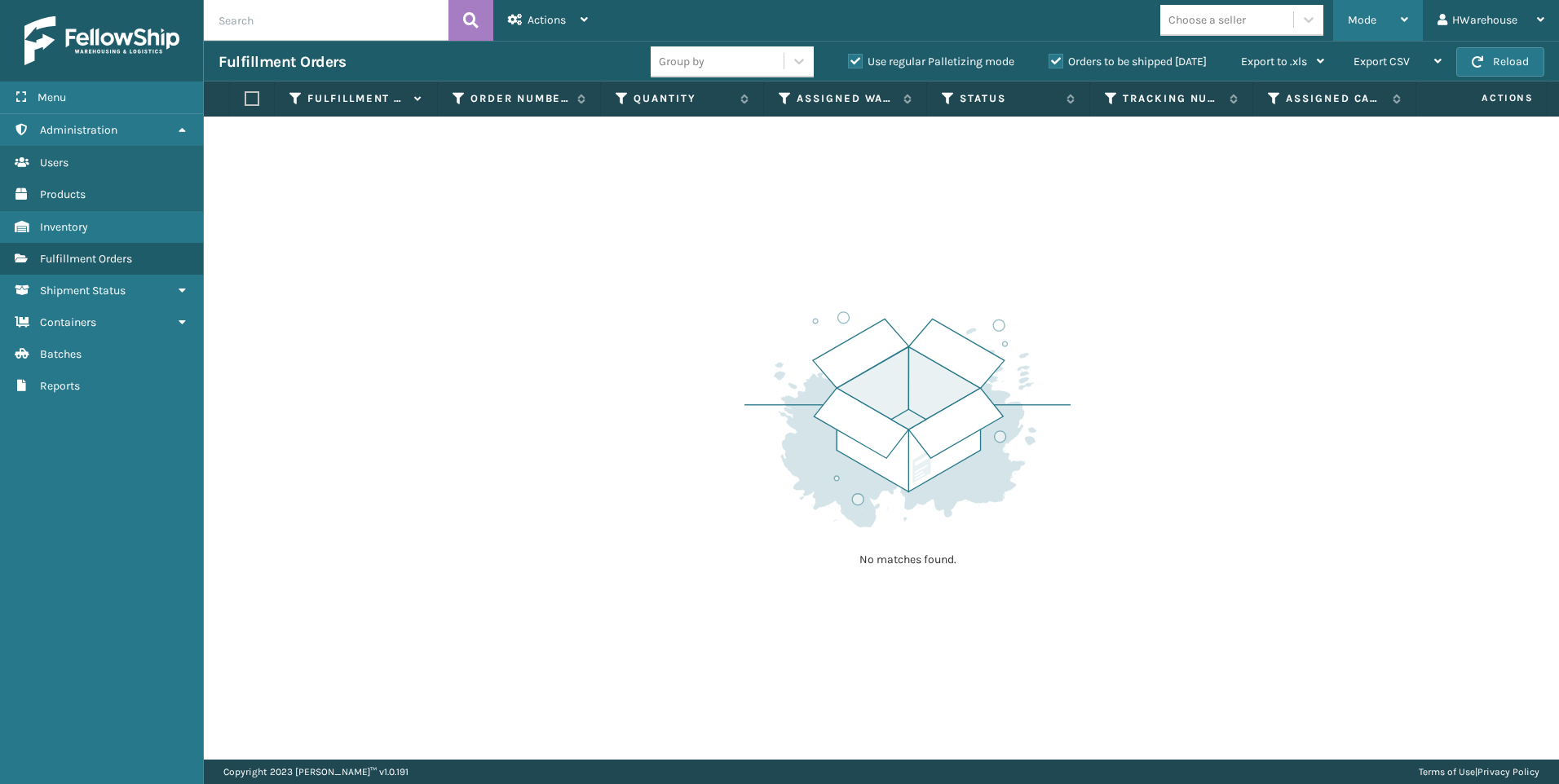
click at [1386, 29] on div "Mode" at bounding box center [1378, 20] width 60 height 41
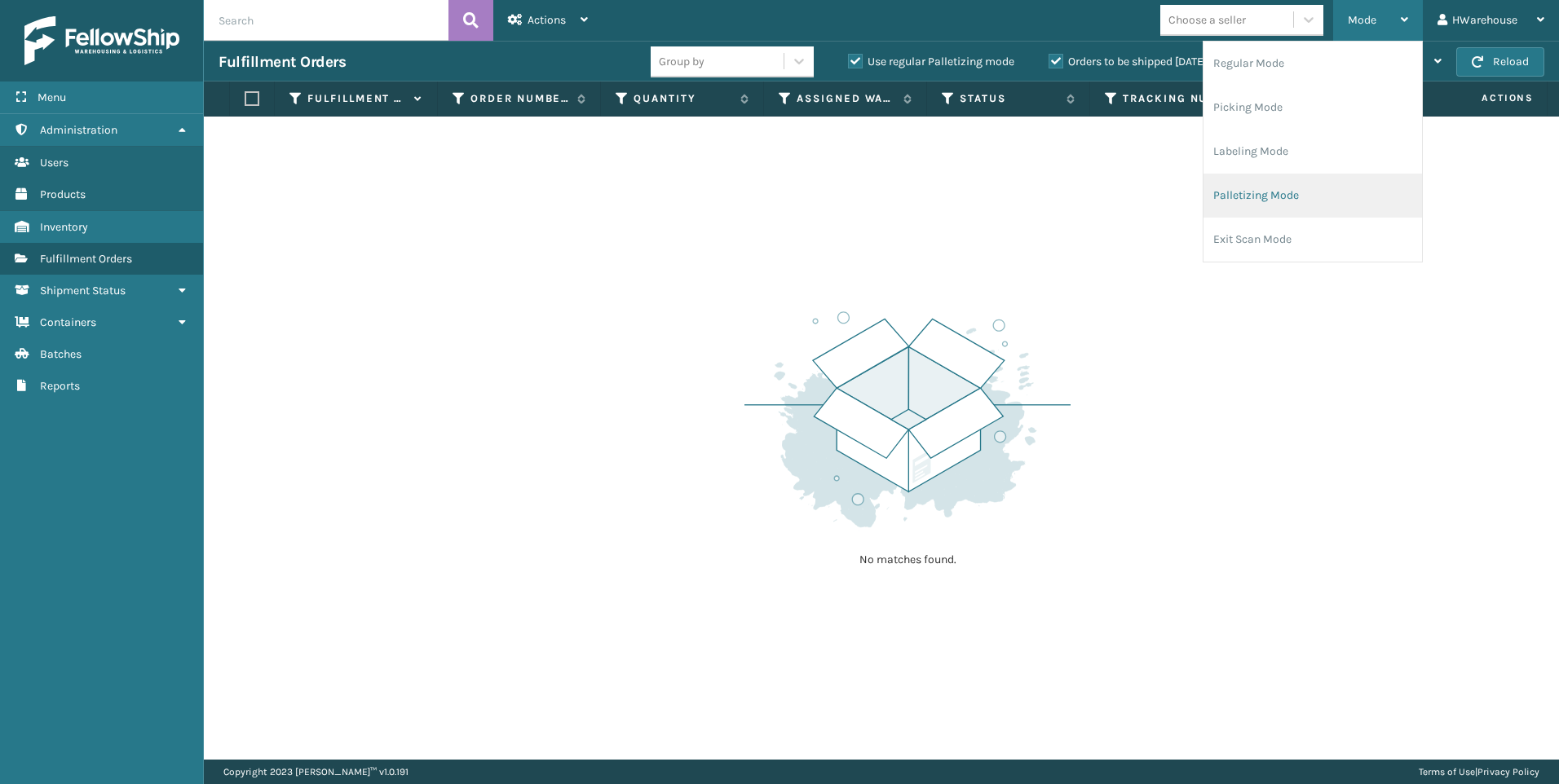
click at [1268, 198] on li "Palletizing Mode" at bounding box center [1313, 196] width 219 height 44
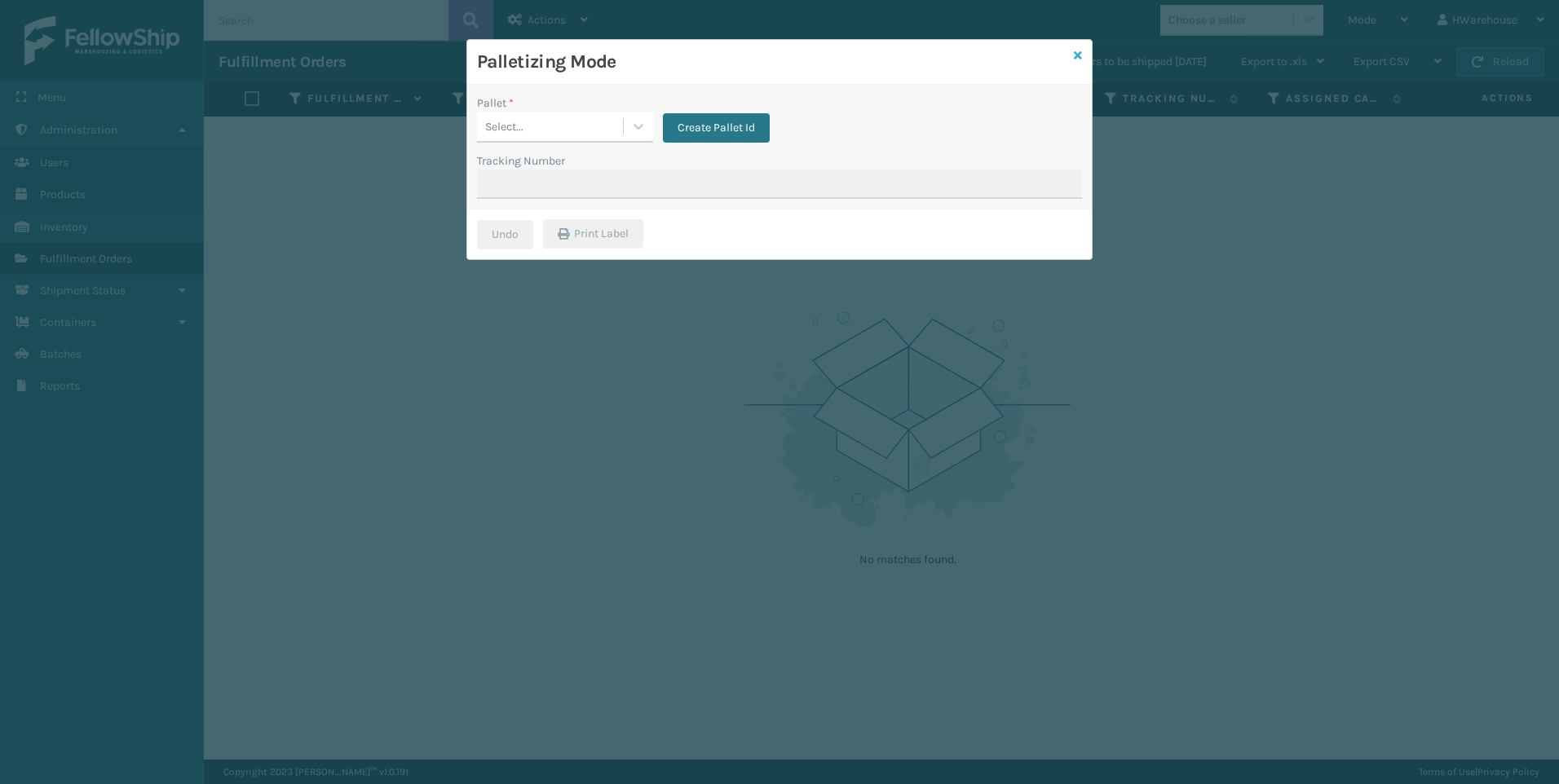
click at [1079, 54] on icon at bounding box center [1077, 55] width 8 height 11
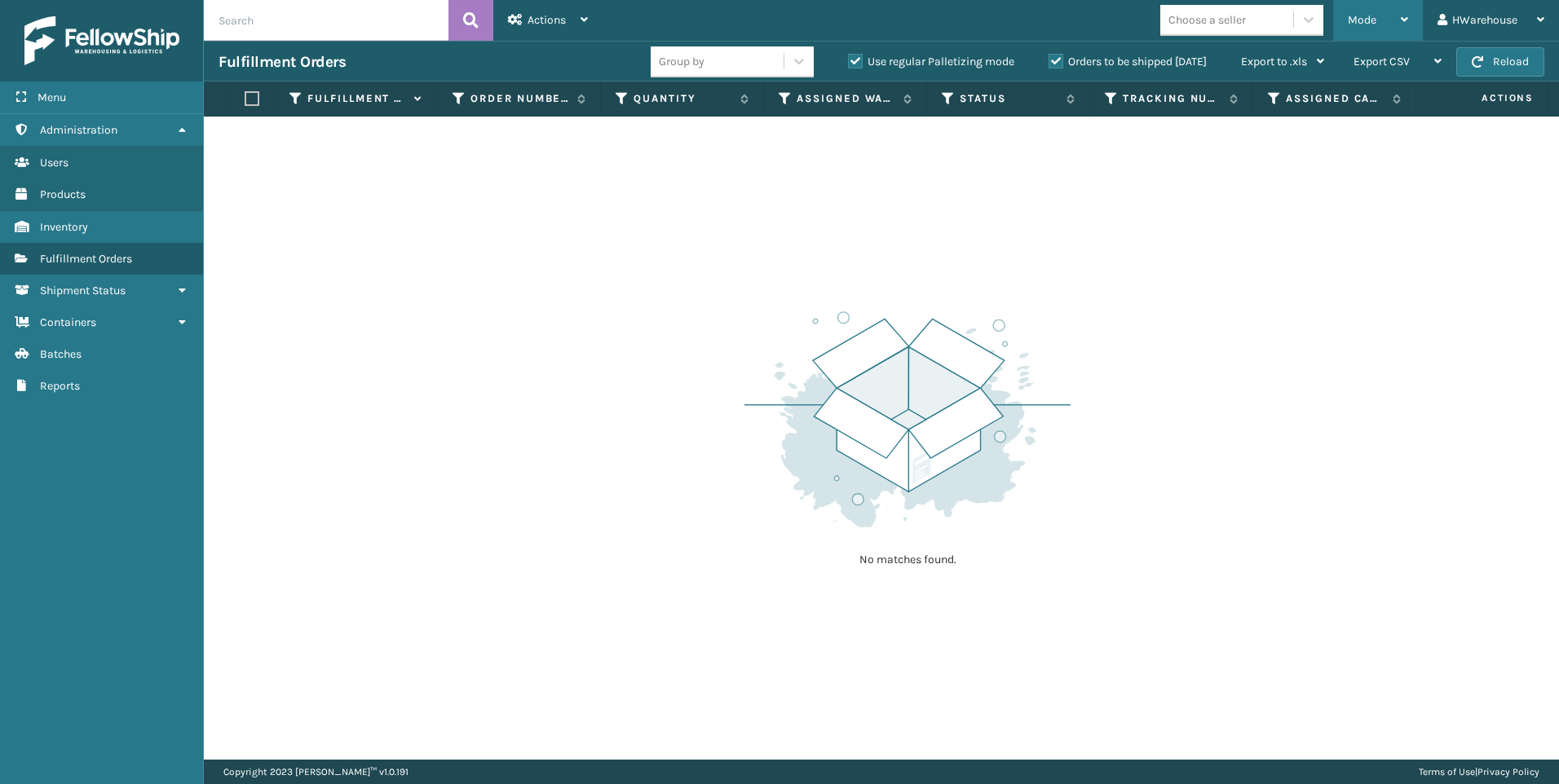
click at [1373, 7] on div "Mode" at bounding box center [1378, 20] width 60 height 41
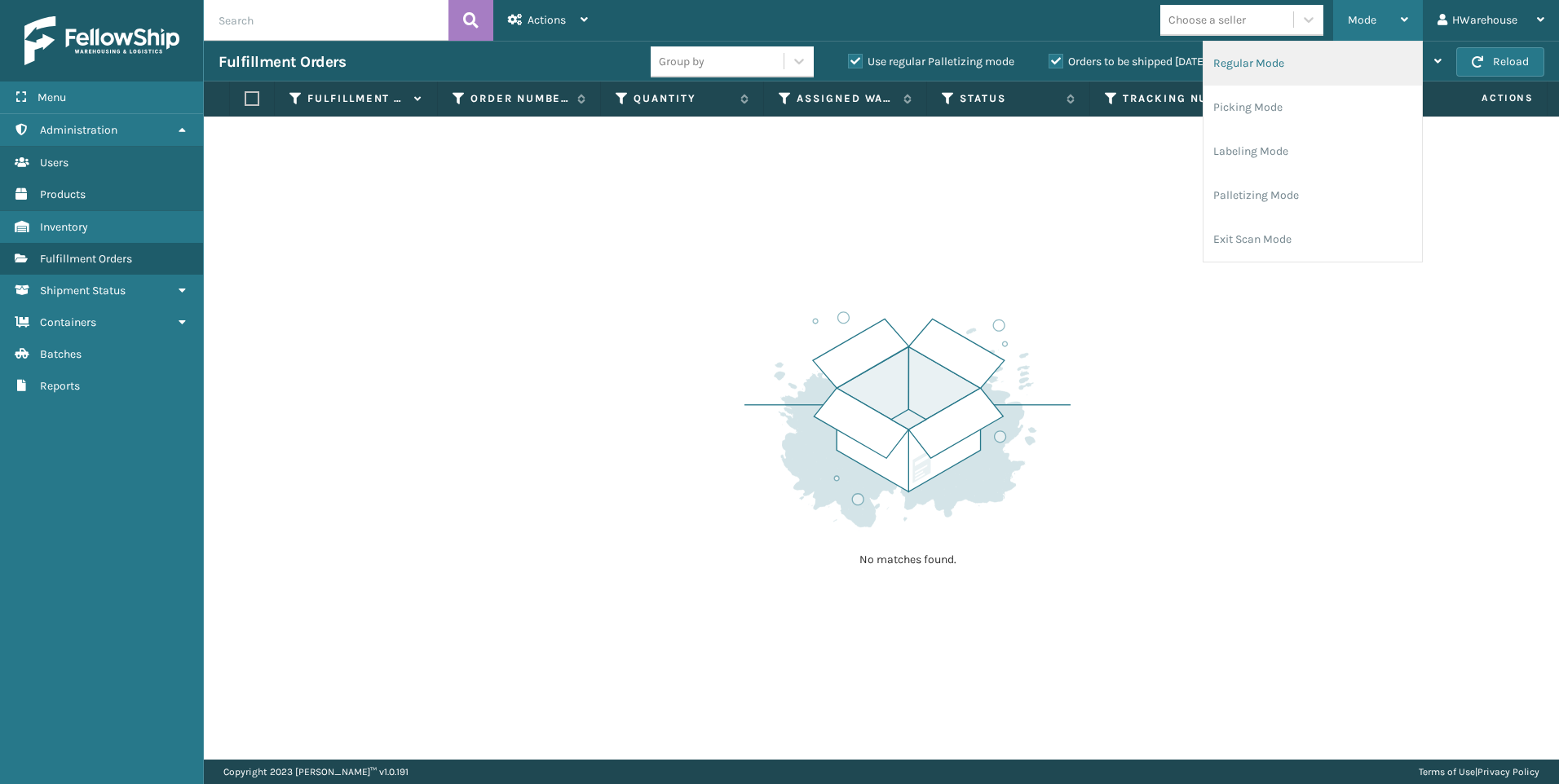
click at [1271, 55] on li "Regular Mode" at bounding box center [1313, 63] width 219 height 44
